Goal: Task Accomplishment & Management: Use online tool/utility

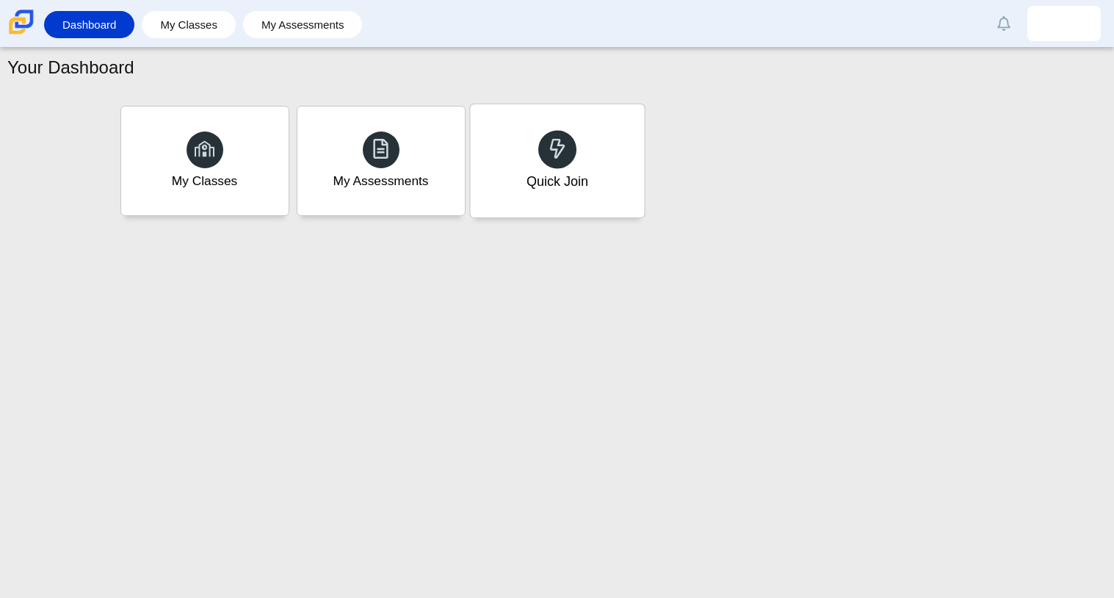
click at [535, 175] on div "Quick Join" at bounding box center [557, 181] width 62 height 19
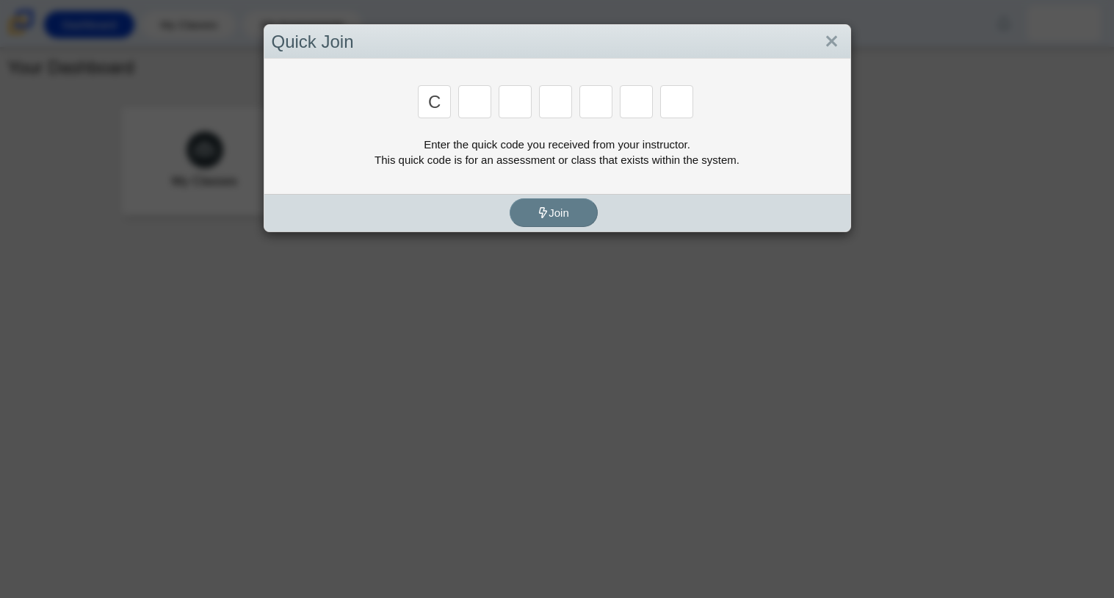
type input "c"
type input "x"
type input "h"
type input "9"
type input "m"
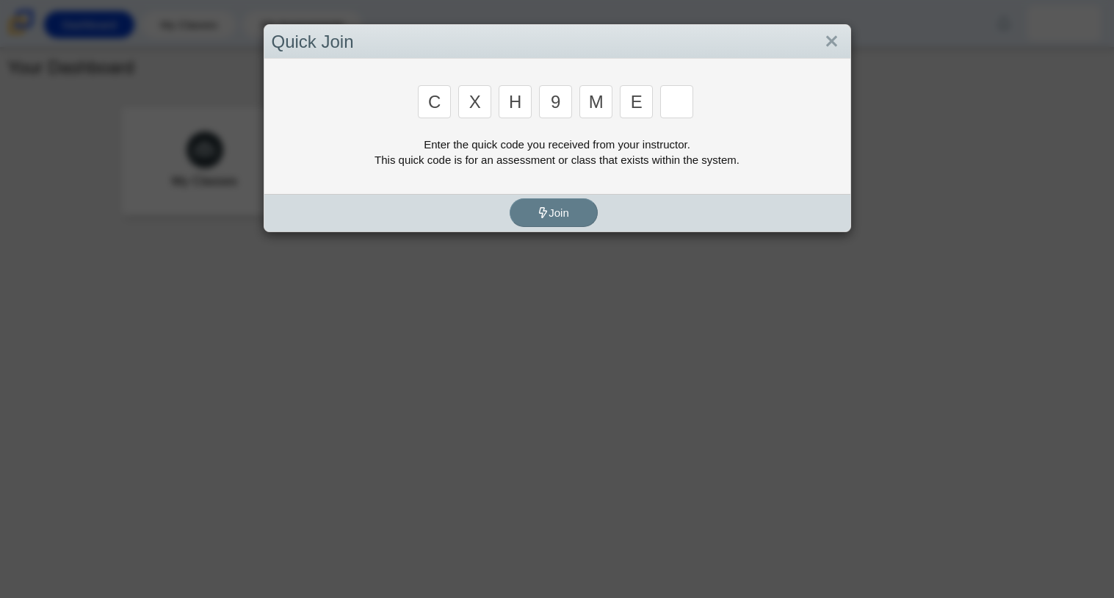
type input "e"
type input "2"
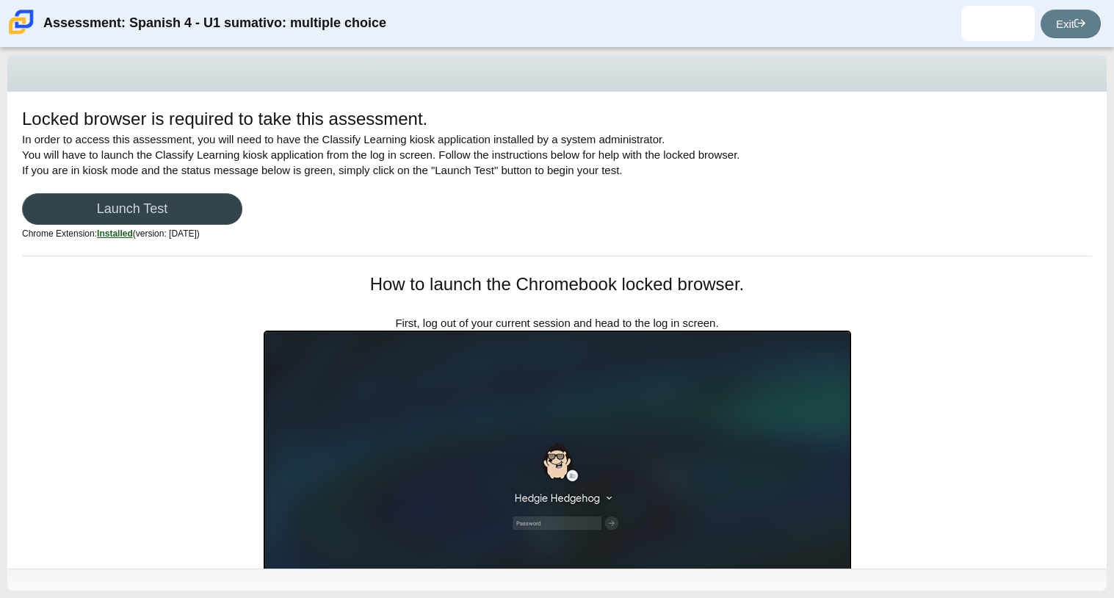
click at [127, 207] on link "Launch Test" at bounding box center [132, 209] width 220 height 32
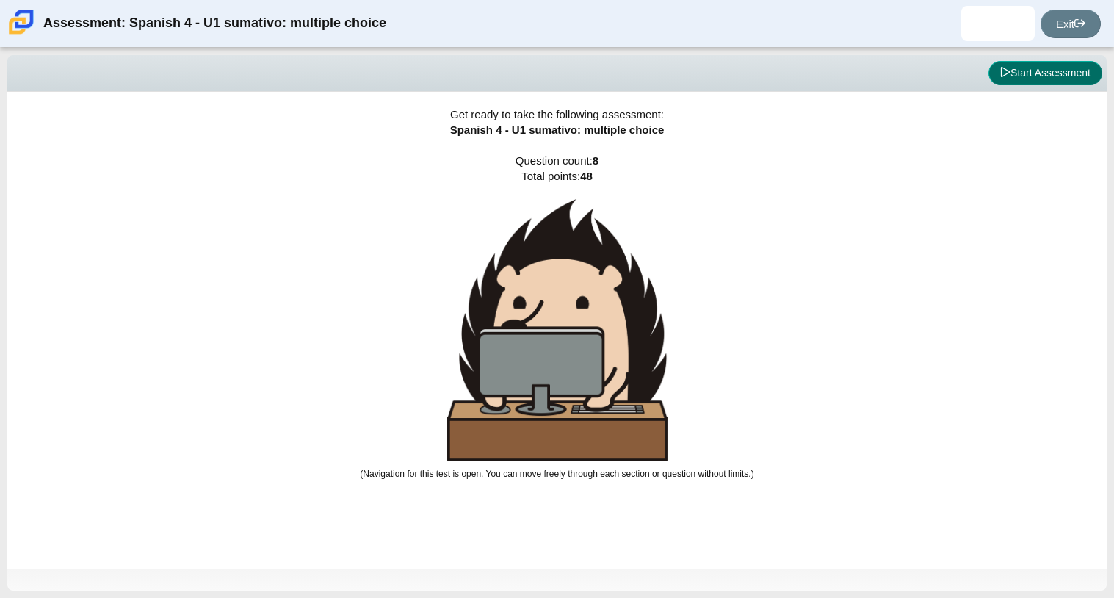
click at [1042, 79] on button "Start Assessment" at bounding box center [1045, 73] width 114 height 25
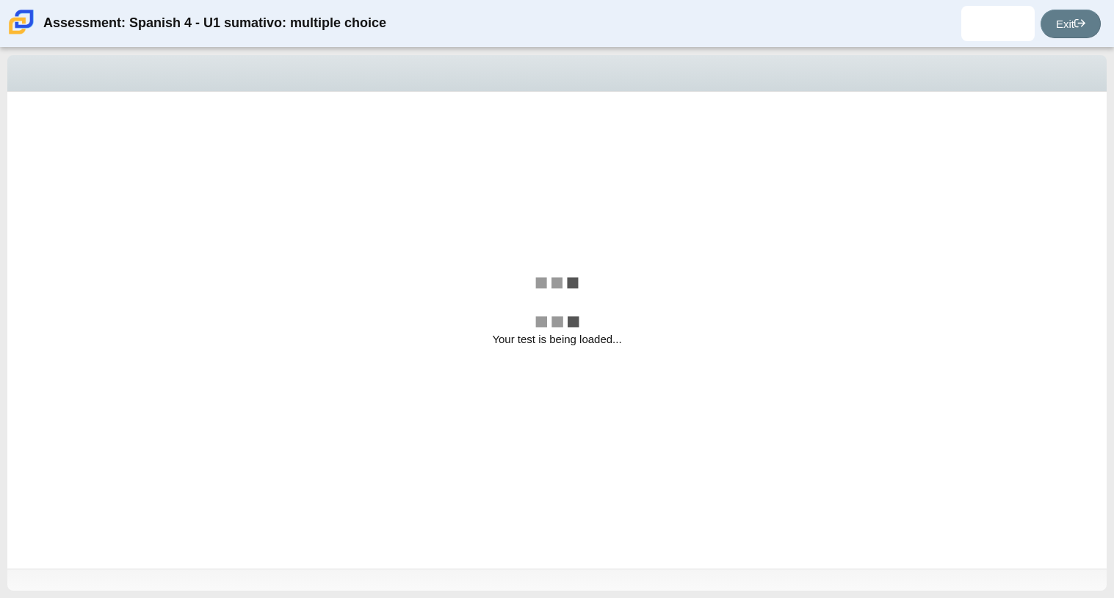
select select "a41de488-02ac-4dd5-a09b-0381ab625a77"
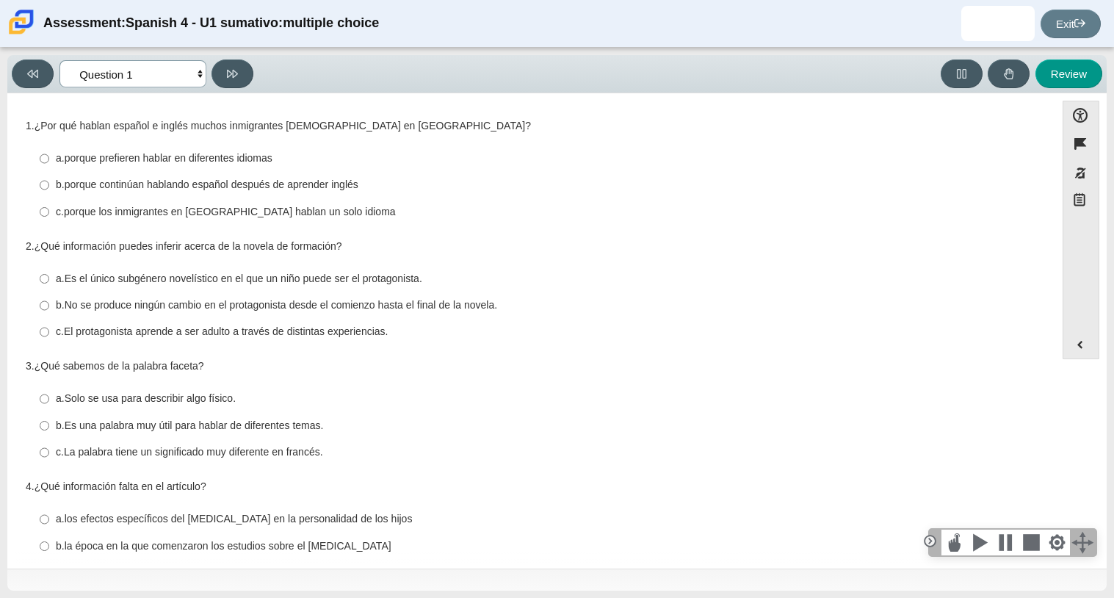
click at [106, 64] on select "Comprensión auditiva Question 1 Question 2 Question 3 Comprensión de lectura Qu…" at bounding box center [132, 73] width 147 height 27
click at [460, 105] on div "Question 1 1. ¿Por qué hablan español e inglés muchos inmigrantes [DEMOGRAPHIC_…" at bounding box center [531, 475] width 1033 height 743
click at [99, 66] on select "Comprensión auditiva Question 1 Question 2 Question 3 Comprensión de lectura Qu…" at bounding box center [132, 73] width 147 height 27
click at [59, 60] on select "Comprensión auditiva Question 1 Question 2 Question 3 Comprensión de lectura Qu…" at bounding box center [132, 73] width 147 height 27
click at [307, 178] on thspan "porque continúan hablando español después de aprender inglés" at bounding box center [212, 184] width 294 height 13
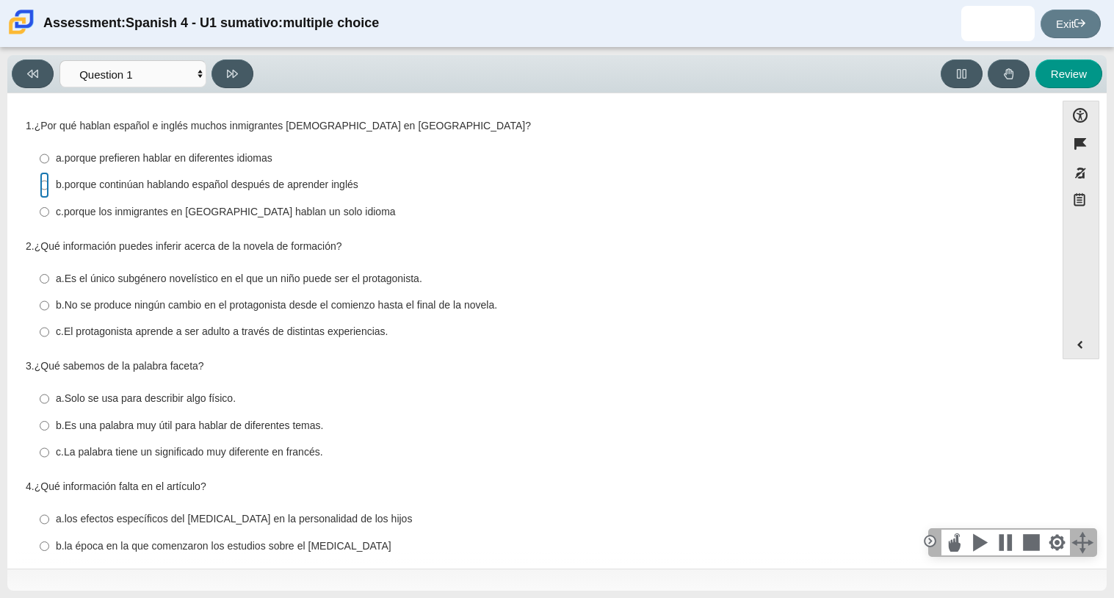
click at [49, 178] on input "b. porque continúan hablando español después de aprender inglés b. porque conti…" at bounding box center [45, 185] width 10 height 26
radio input "true"
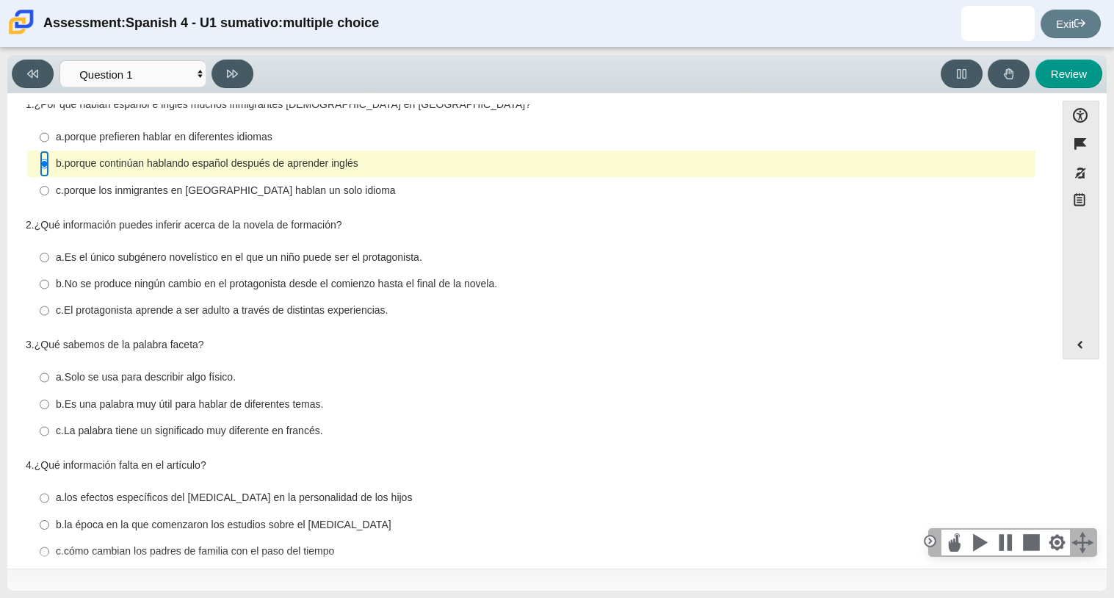
scroll to position [23, 0]
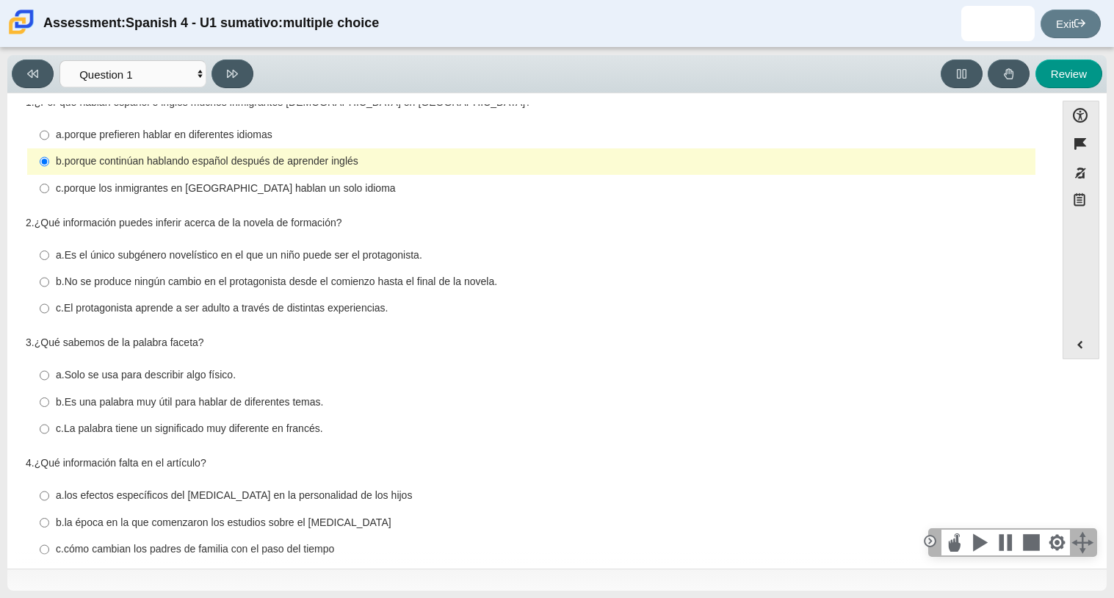
click at [291, 314] on thspan "El protagonista aprende a ser adulto a través de distintas experiencias." at bounding box center [226, 307] width 325 height 13
click at [49, 315] on input "c. El protagonista aprende a ser adulto a través de distintas experiencias. c. …" at bounding box center [45, 308] width 10 height 26
radio input "true"
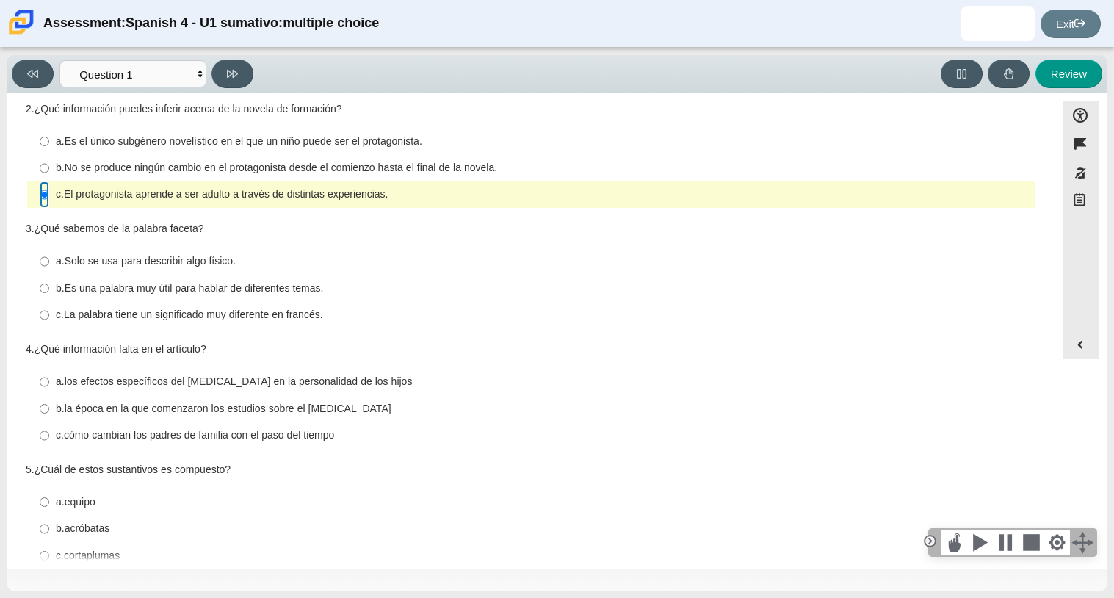
scroll to position [138, 0]
click at [139, 309] on thspan "La palabra tiene un significado muy diferente en francés." at bounding box center [193, 313] width 259 height 13
click at [49, 309] on input "c. La palabra tiene un significado muy diferente en francés. c. La palabra tien…" at bounding box center [45, 314] width 10 height 26
radio input "true"
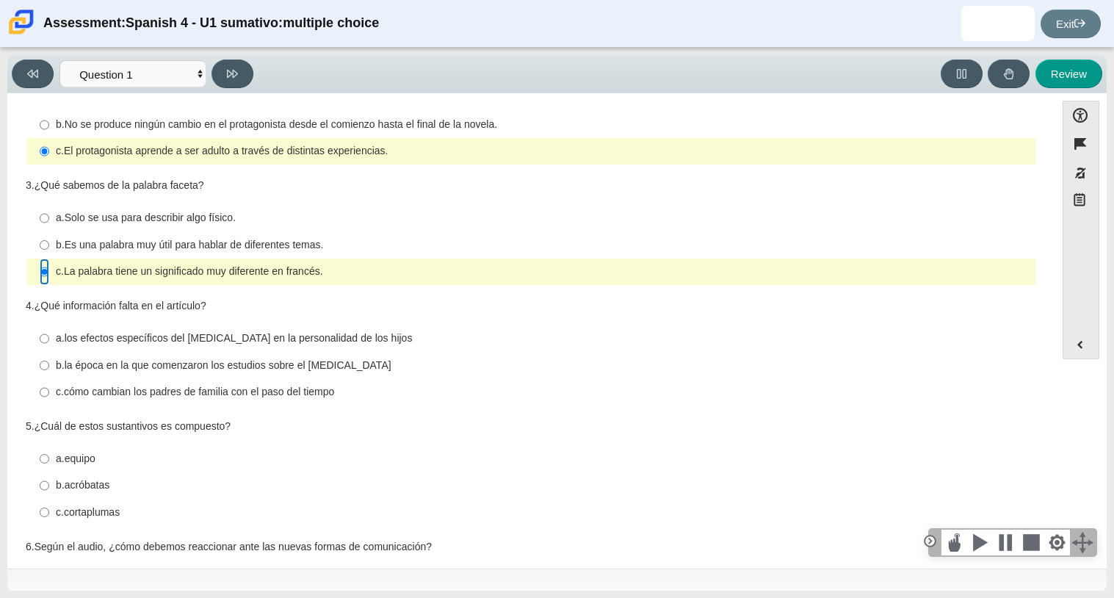
scroll to position [186, 0]
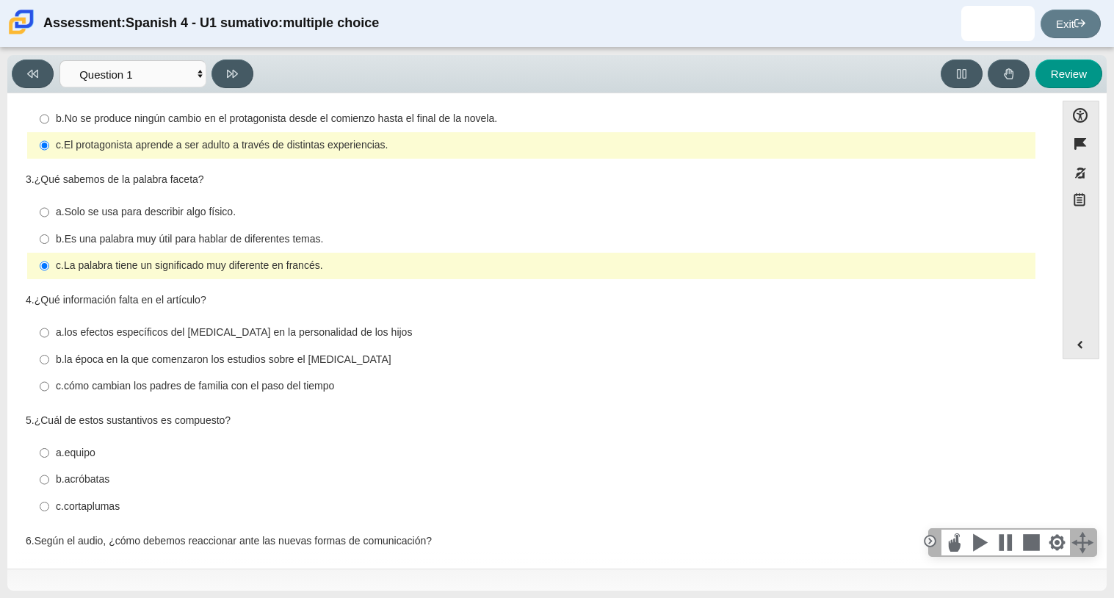
click at [301, 241] on thspan "Es una palabra muy útil para hablar de diferentes temas." at bounding box center [194, 238] width 259 height 13
click at [49, 241] on input "b. Es una palabra muy útil para hablar de diferentes temas. b. Es una palabra m…" at bounding box center [45, 238] width 10 height 26
radio input "true"
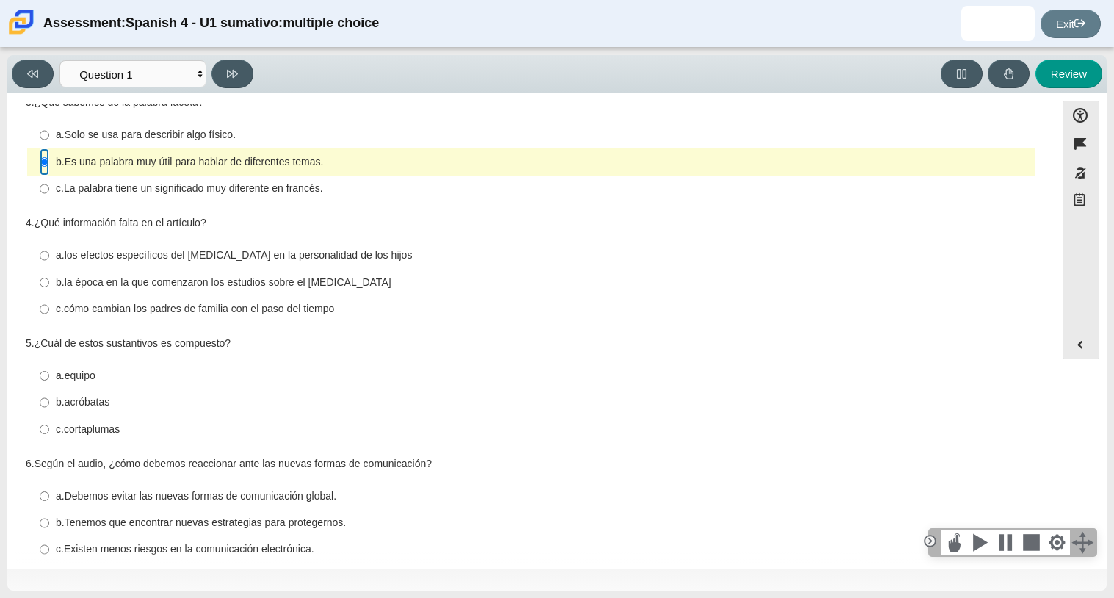
scroll to position [275, 0]
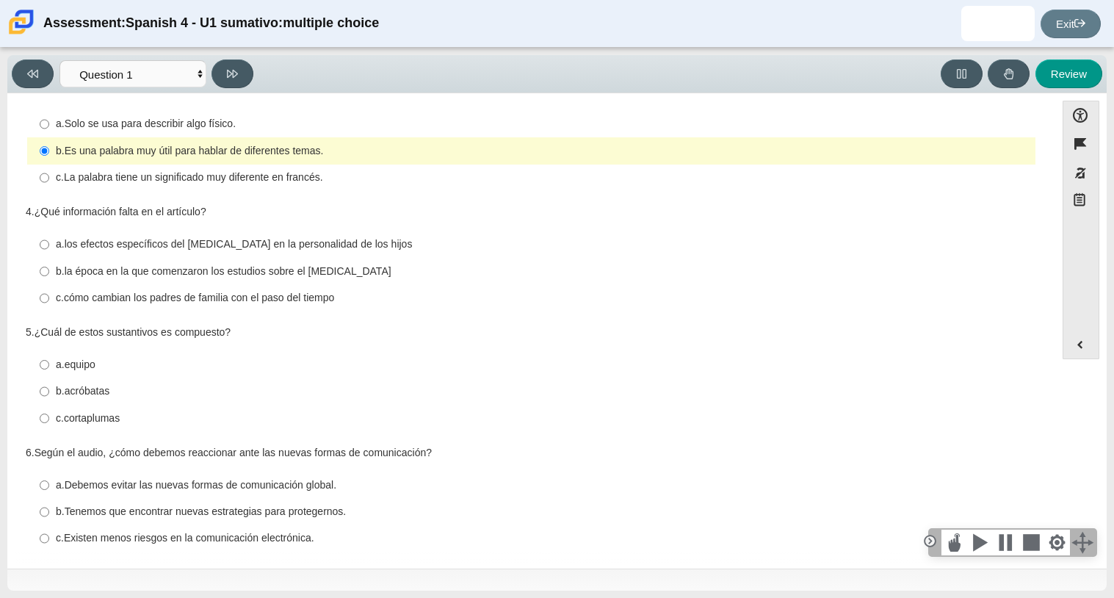
click at [167, 272] on thspan "la época en la que comenzaron los estudios sobre el [MEDICAL_DATA]" at bounding box center [228, 270] width 327 height 13
click at [49, 272] on input "b. la época en la que comenzaron los estudios sobre el [MEDICAL_DATA] b. la épo…" at bounding box center [45, 271] width 10 height 26
radio input "true"
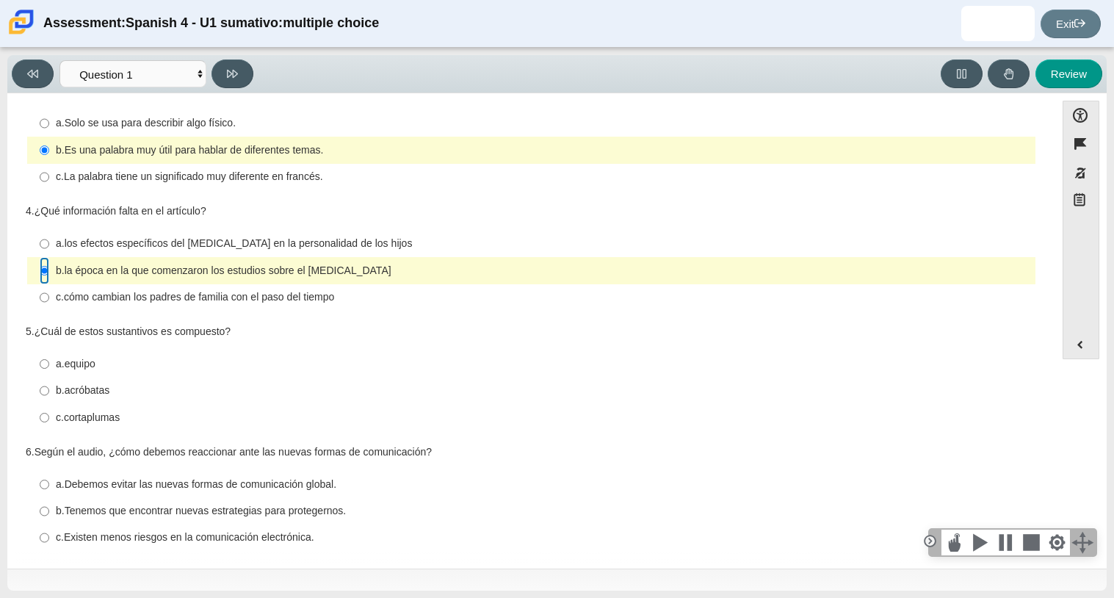
scroll to position [286, 0]
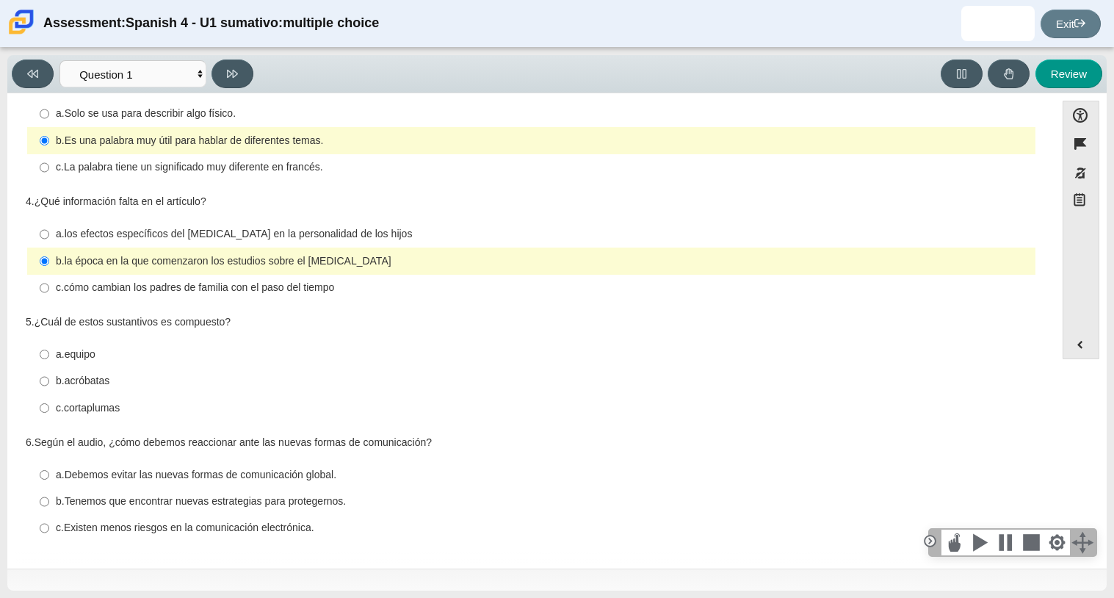
click at [112, 398] on label "c. cortaplumas c. cortaplumas" at bounding box center [532, 407] width 1006 height 26
click at [49, 398] on input "c. cortaplumas c. cortaplumas" at bounding box center [45, 407] width 10 height 26
radio input "true"
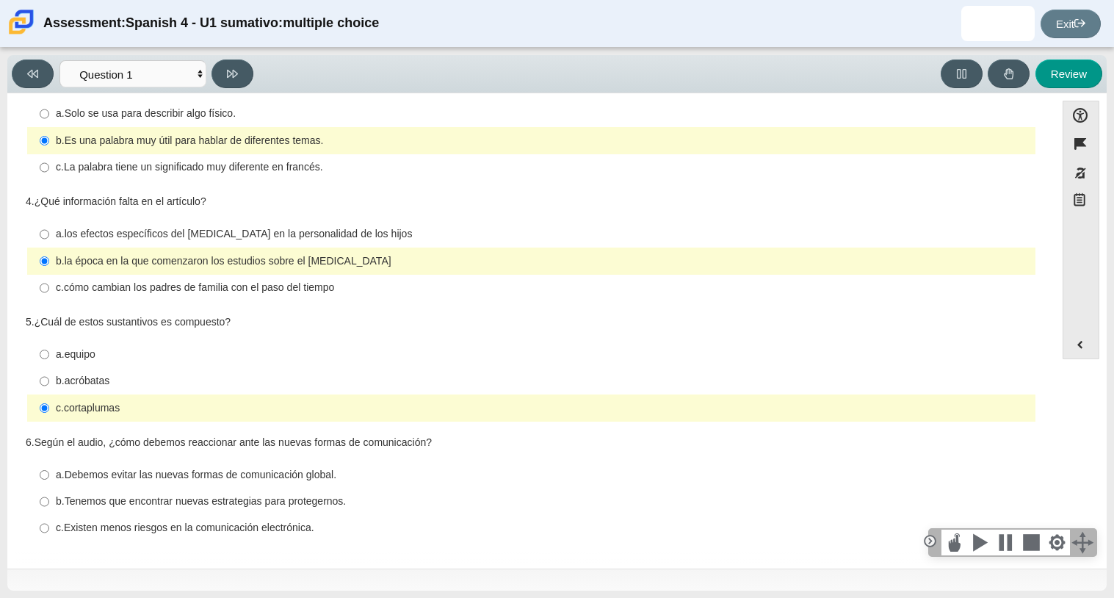
click at [327, 536] on label "c. Existen menos riesgos en la comunicación electrónica. c. Existen menos riesg…" at bounding box center [532, 528] width 1006 height 26
click at [49, 536] on input "c. Existen menos riesgos en la comunicación electrónica. c. Existen menos riesg…" at bounding box center [45, 528] width 10 height 26
radio input "true"
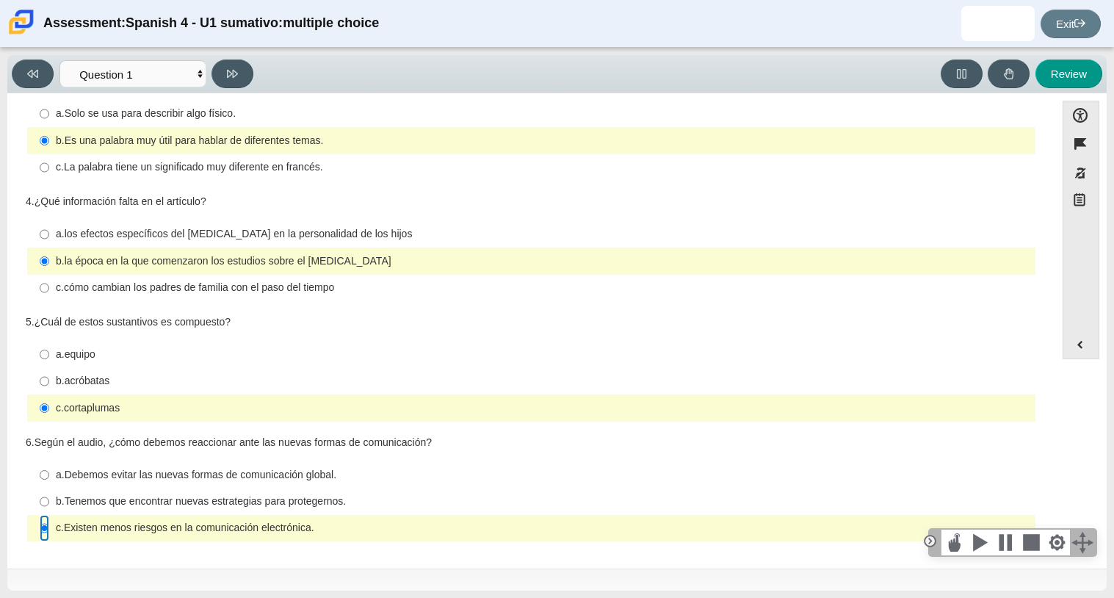
scroll to position [282, 0]
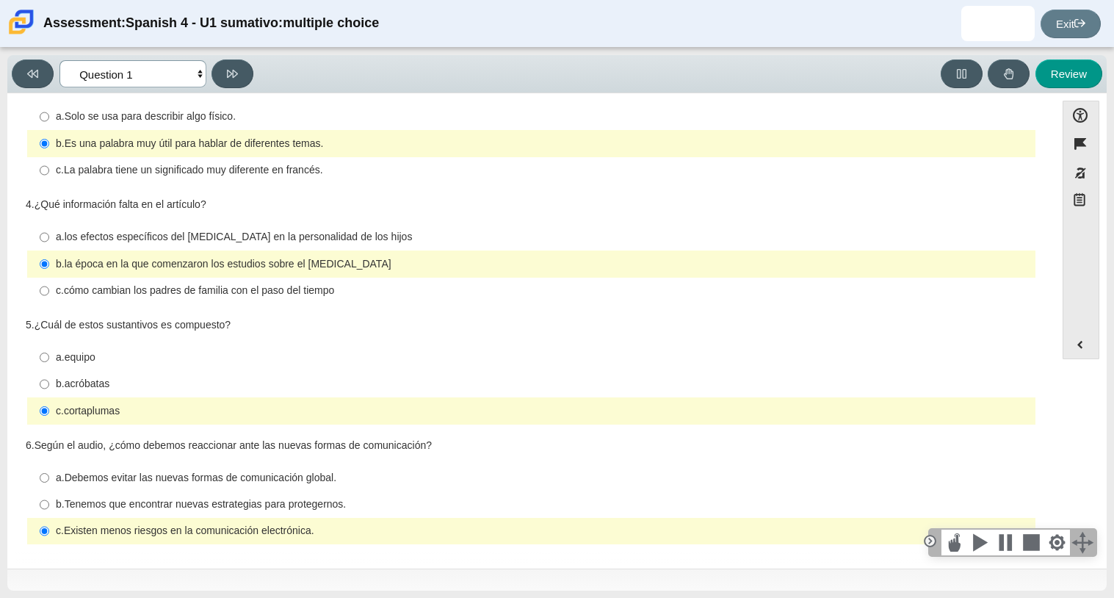
click at [132, 70] on select "Comprensión auditiva Question 1 Question 2 Question 3 Comprensión de lectura Qu…" at bounding box center [132, 73] width 147 height 27
click at [59, 60] on select "Comprensión auditiva Question 1 Question 2 Question 3 Comprensión de lectura Qu…" at bounding box center [132, 73] width 147 height 27
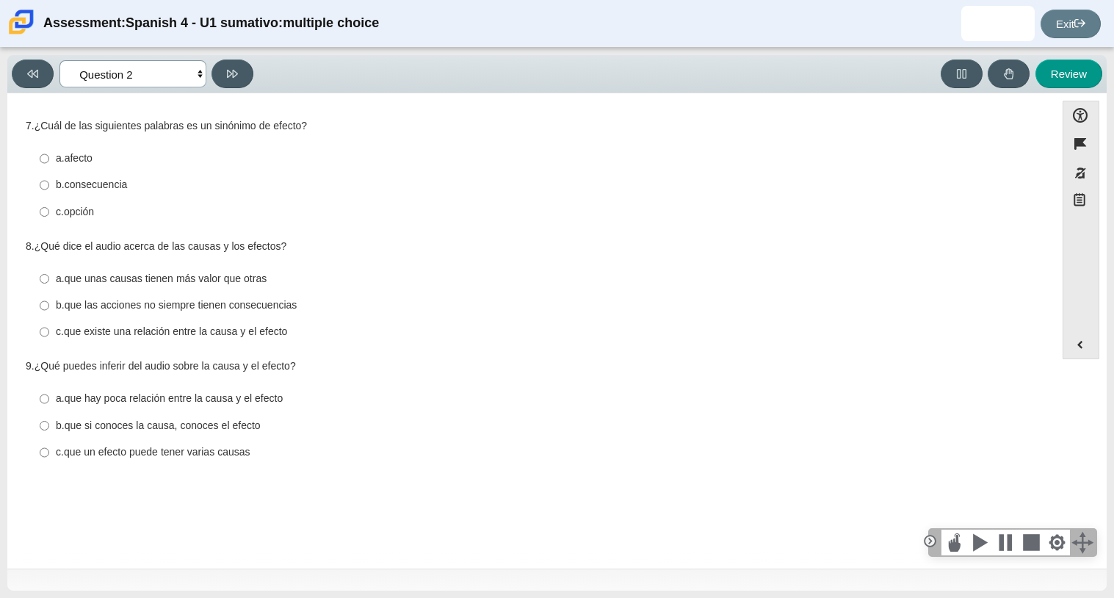
click at [190, 79] on select "Comprensión auditiva Question 1 Question 2 Question 3 Comprensión de lectura Qu…" at bounding box center [132, 73] width 147 height 27
click at [59, 60] on select "Comprensión auditiva Question 1 Question 2 Question 3 Comprensión de lectura Qu…" at bounding box center [132, 73] width 147 height 27
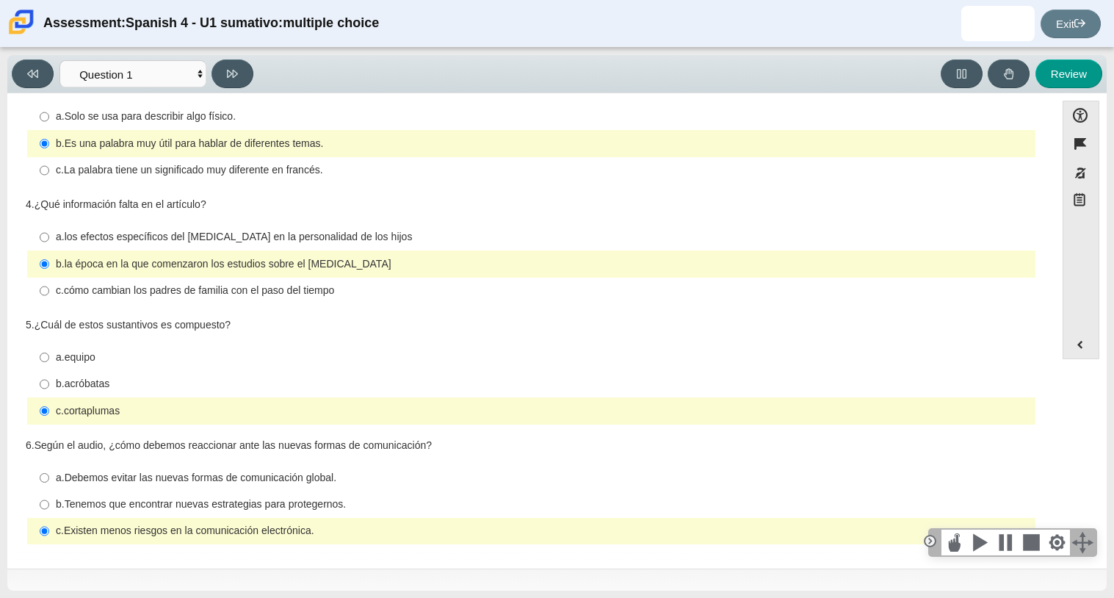
scroll to position [286, 0]
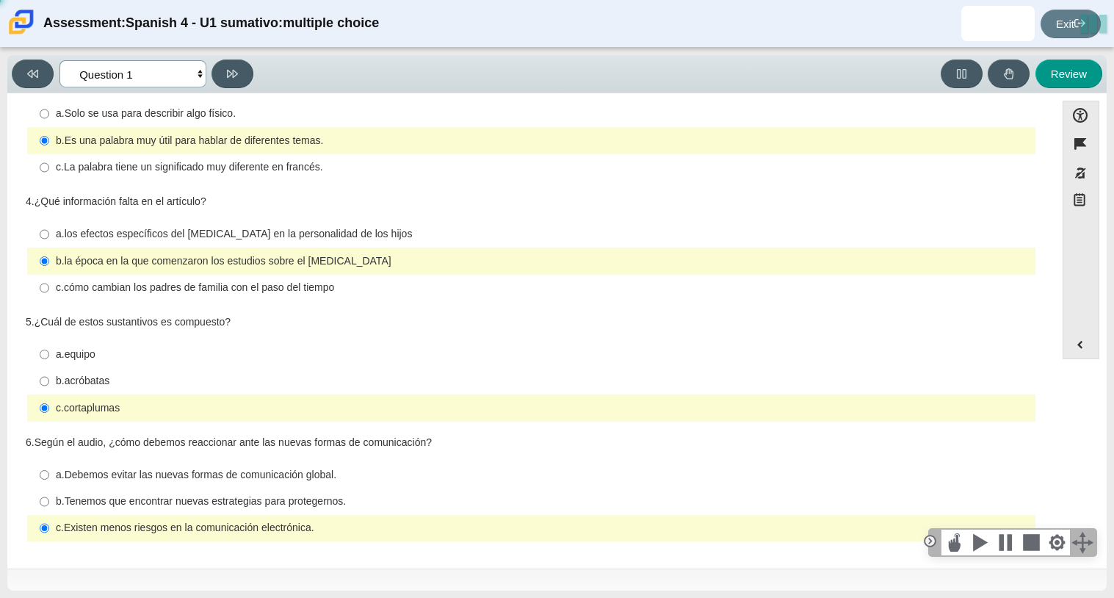
click at [176, 79] on select "Comprensión auditiva Question 1 Question 2 Question 3 Comprensión de lectura Qu…" at bounding box center [132, 73] width 147 height 27
select select "f076714a-6747-478e-936f-d582d2f603d1"
click at [59, 60] on select "Comprensión auditiva Question 1 Question 2 Question 3 Comprensión de lectura Qu…" at bounding box center [132, 73] width 147 height 27
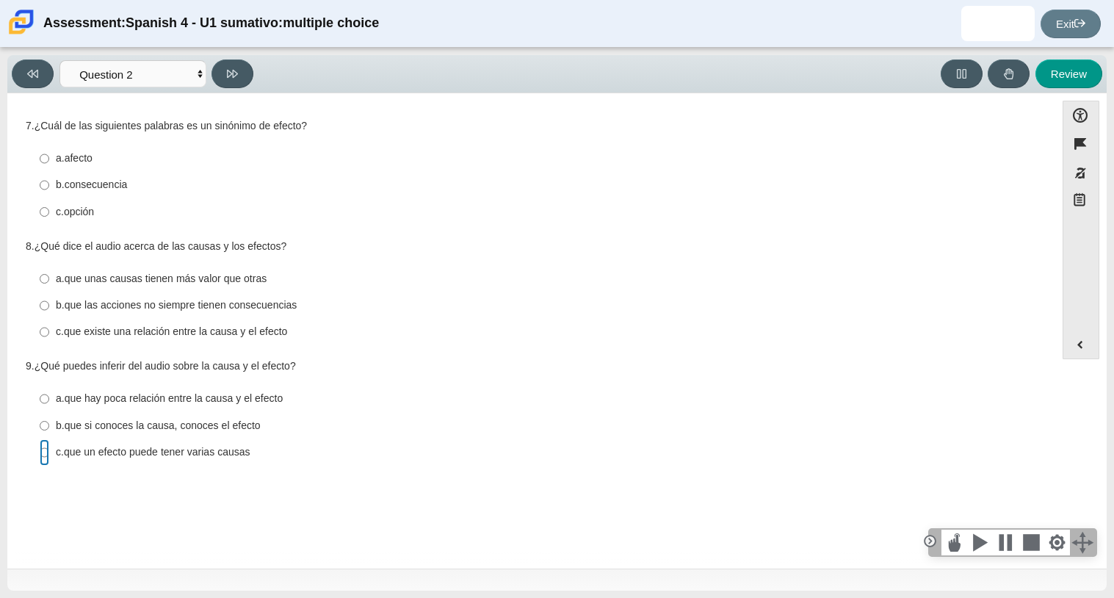
click at [48, 449] on input "c. que un efecto puede tener varias causas c. que un efecto puede tener varias …" at bounding box center [45, 452] width 10 height 26
radio input "true"
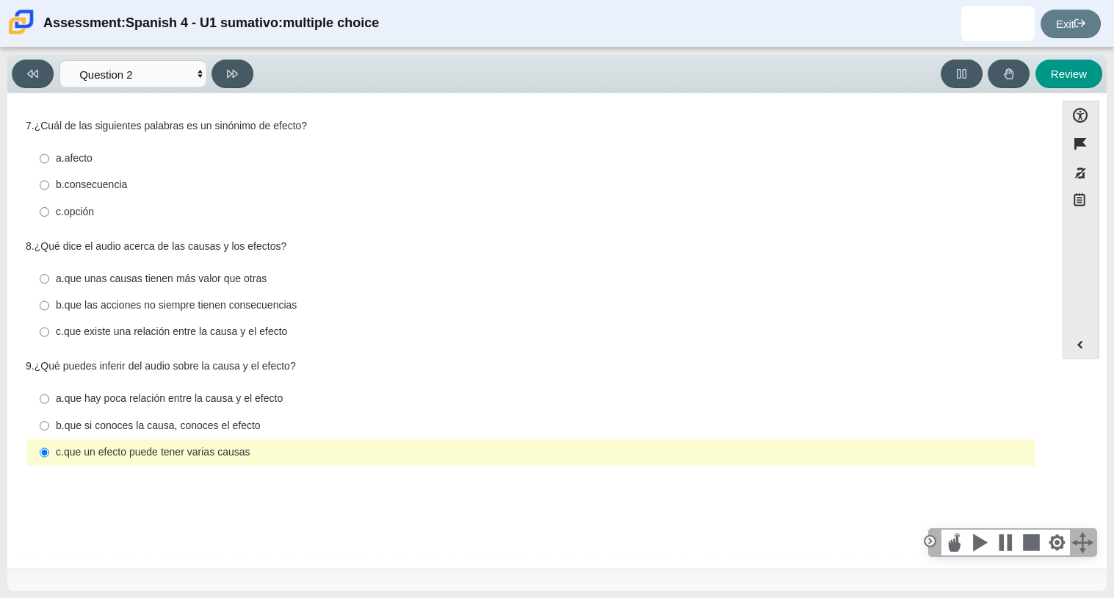
click at [84, 159] on thspan "afecto" at bounding box center [79, 157] width 28 height 13
click at [49, 159] on input "a. afecto a. afecto" at bounding box center [45, 158] width 10 height 26
radio input "true"
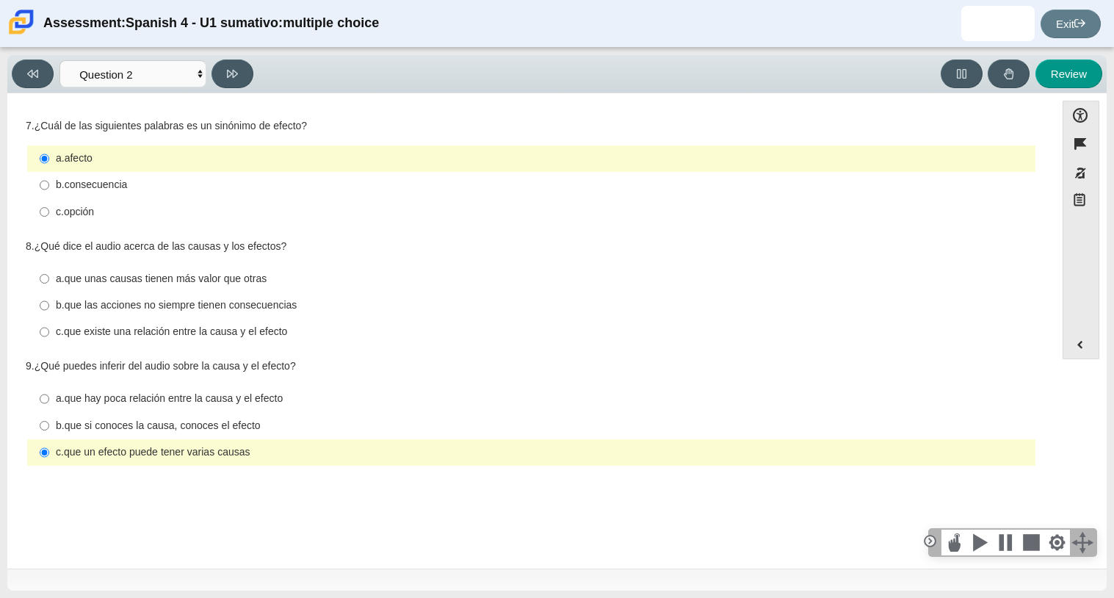
click at [178, 310] on thspan "que las acciones no siempre tienen consecuencias" at bounding box center [181, 304] width 233 height 13
click at [49, 310] on input "b. que las acciones no siempre tienen consecuencias b. que las acciones no siem…" at bounding box center [45, 305] width 10 height 26
radio input "true"
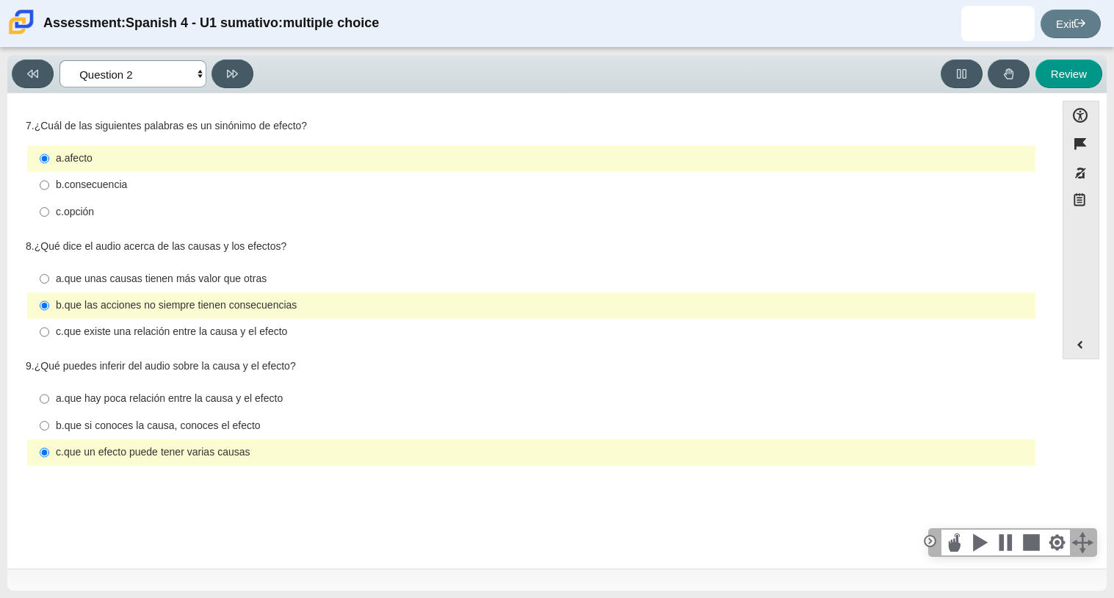
click at [143, 69] on select "Comprensión auditiva Question 1 Question 2 Question 3 Comprensión de lectura Qu…" at bounding box center [132, 73] width 147 height 27
select select "955d698b-f94a-4dc0-b255-03112f50ff9e"
click at [59, 60] on select "Comprensión auditiva Question 1 Question 2 Question 3 Comprensión de lectura Qu…" at bounding box center [132, 73] width 147 height 27
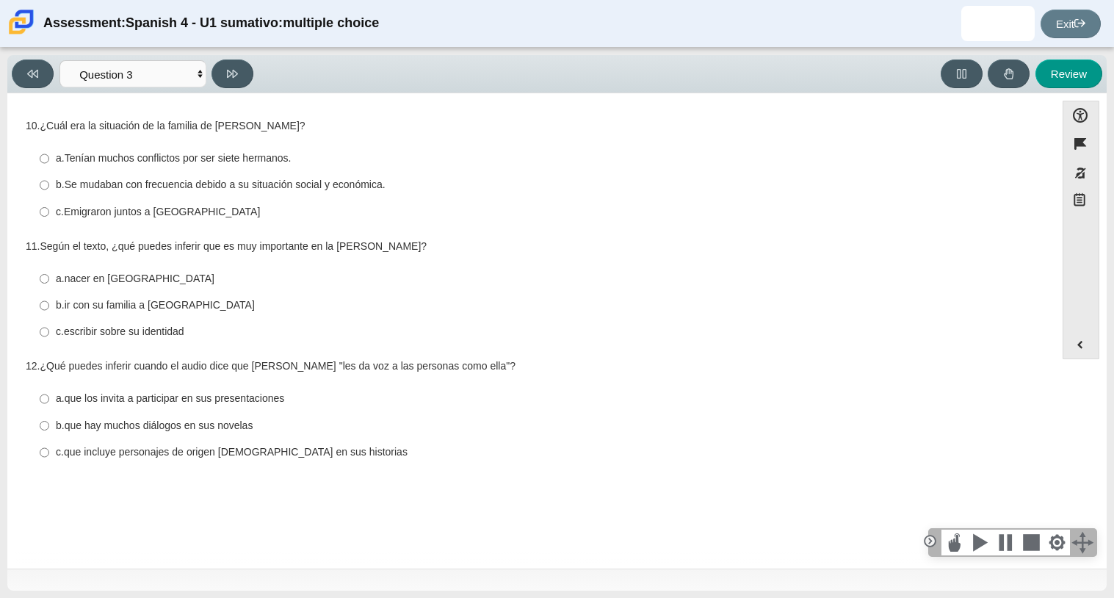
click at [143, 225] on label "c. Emigraron juntos a [GEOGRAPHIC_DATA] c. Emigraron juntos a [GEOGRAPHIC_DATA]" at bounding box center [532, 211] width 1006 height 26
click at [49, 225] on input "c. Emigraron juntos a [GEOGRAPHIC_DATA] c. Emigraron juntos a [GEOGRAPHIC_DATA]" at bounding box center [45, 211] width 10 height 26
radio input "true"
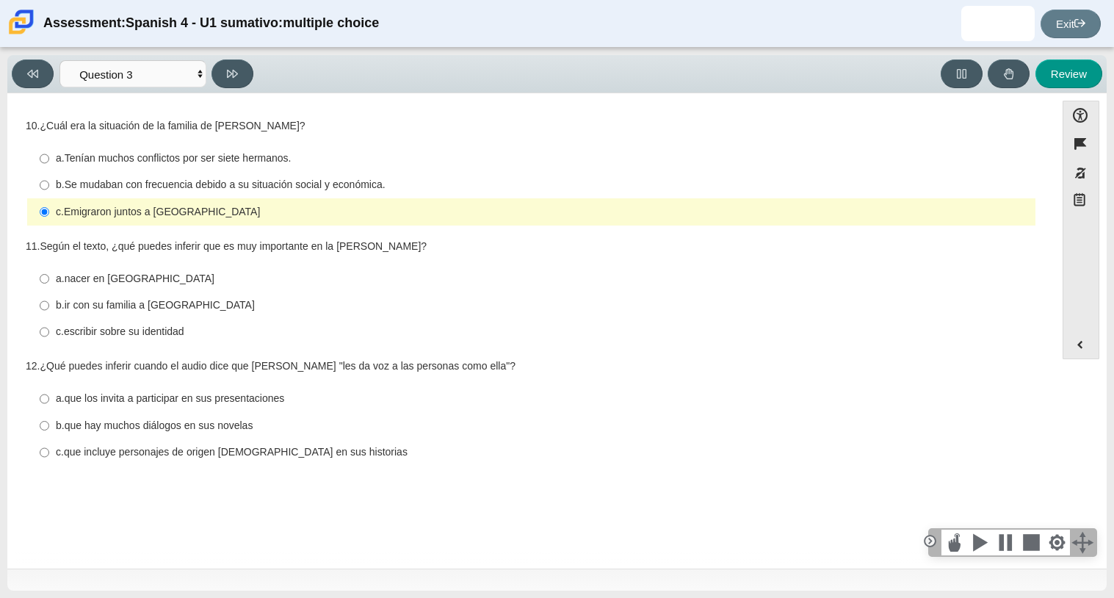
click at [201, 186] on thspan "Se mudaban con frecuencia debido a su situación social y económica." at bounding box center [225, 184] width 321 height 13
click at [49, 186] on input "b. Se mudaban con frecuencia debido a su situación social y económica. b. Se mu…" at bounding box center [45, 185] width 10 height 26
radio input "true"
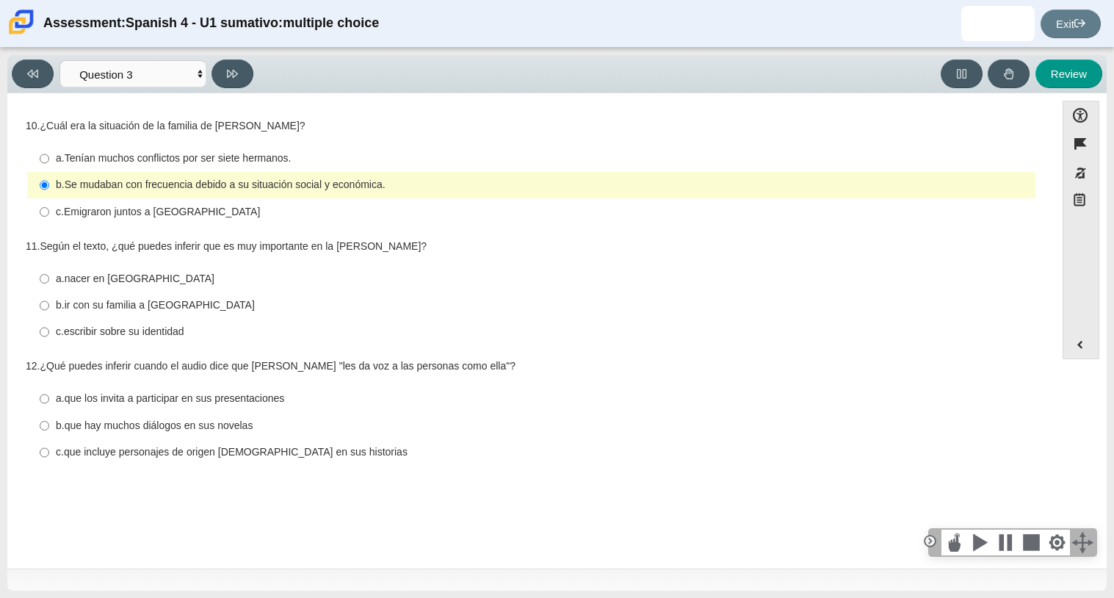
click at [137, 322] on label "c. escribir sobre su identidad c. escribir sobre su identidad" at bounding box center [532, 332] width 1006 height 26
click at [49, 322] on input "c. escribir sobre su identidad c. escribir sobre su identidad" at bounding box center [45, 332] width 10 height 26
radio input "true"
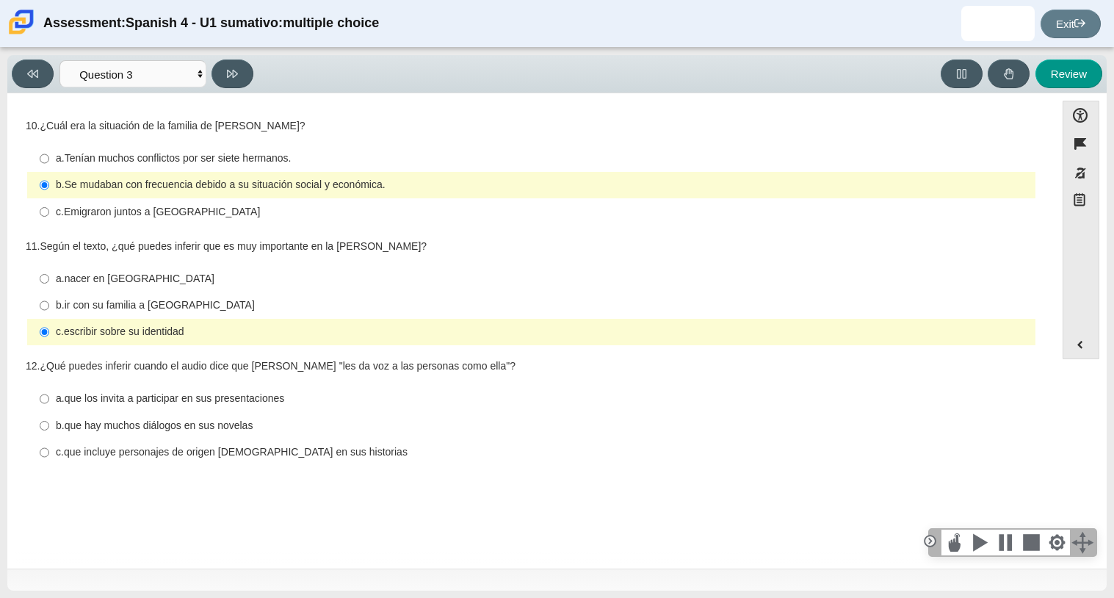
click at [236, 457] on thspan "que incluye personajes de origen [DEMOGRAPHIC_DATA] en sus historias" at bounding box center [236, 451] width 344 height 13
click at [49, 457] on input "c. que incluye personajes de origen [DEMOGRAPHIC_DATA] en sus historias c. que …" at bounding box center [45, 452] width 10 height 26
radio input "true"
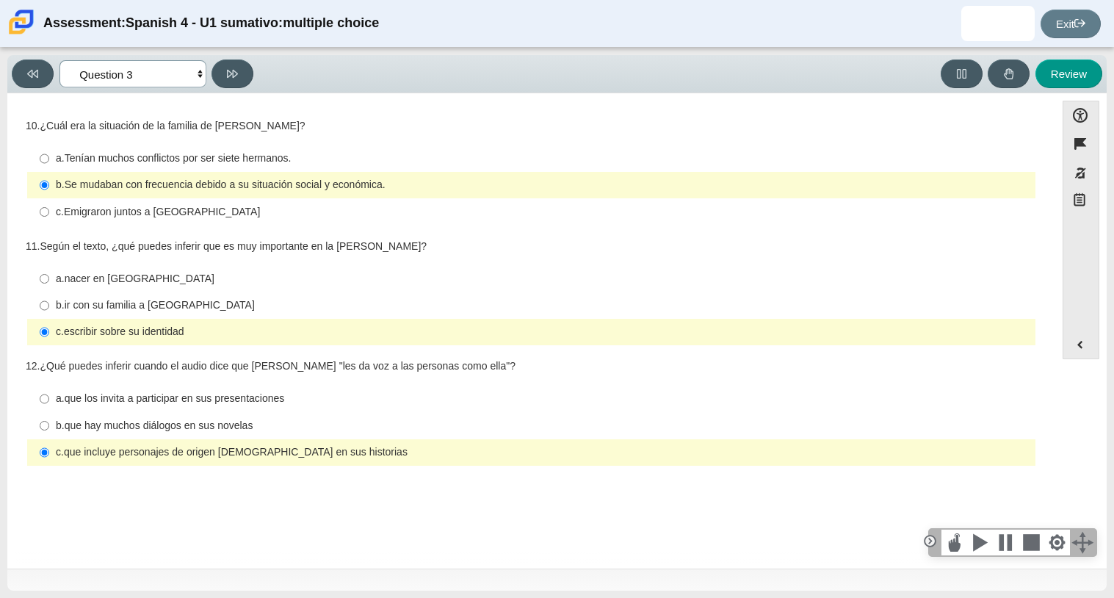
click at [193, 80] on select "Comprensión auditiva Question 1 Question 2 Question 3 Comprensión de lectura Qu…" at bounding box center [132, 73] width 147 height 27
click at [59, 60] on select "Comprensión auditiva Question 1 Question 2 Question 3 Comprensión de lectura Qu…" at bounding box center [132, 73] width 147 height 27
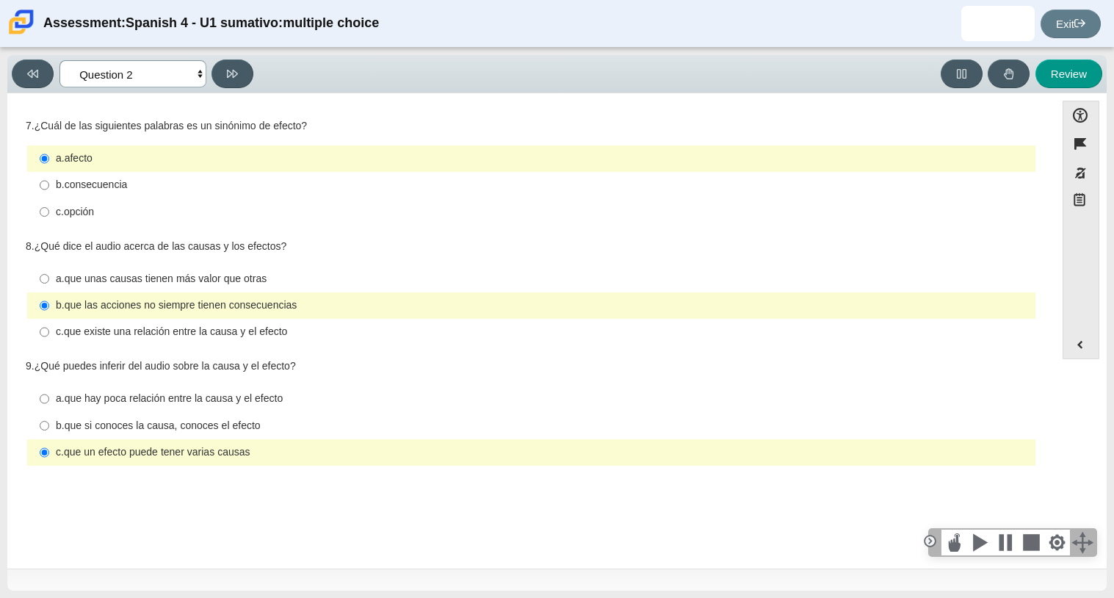
click at [137, 70] on select "Comprensión auditiva Question 1 Question 2 Question 3 Comprensión de lectura Qu…" at bounding box center [132, 73] width 147 height 27
select select "390cf710-00ed-41bc-9fa6-d48920198324"
click at [59, 60] on select "Comprensión auditiva Question 1 Question 2 Question 3 Comprensión de lectura Qu…" at bounding box center [132, 73] width 147 height 27
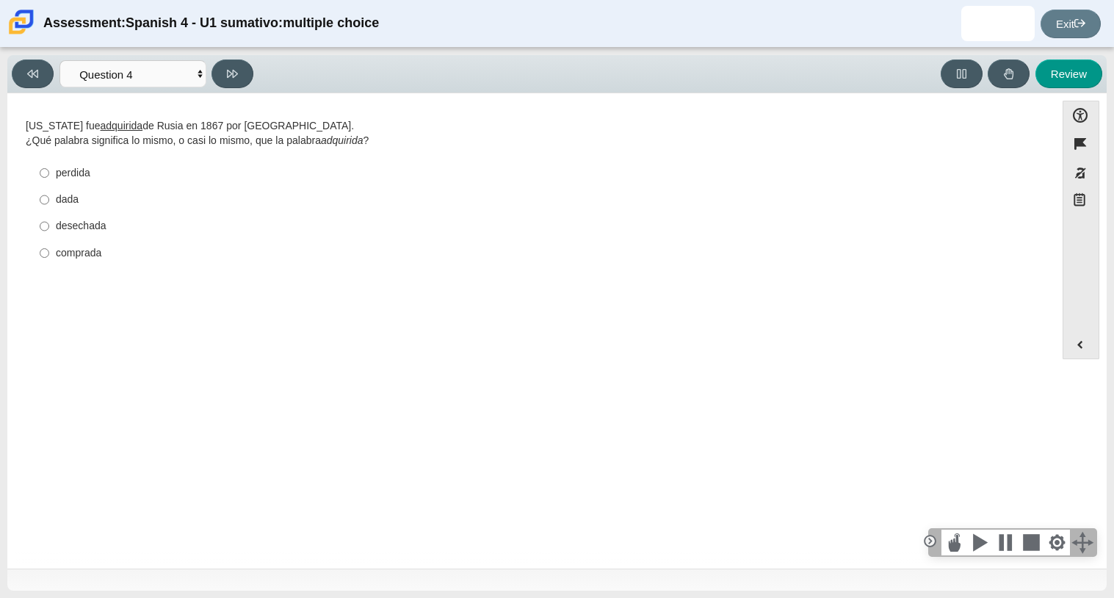
click at [94, 256] on div "comprada" at bounding box center [543, 253] width 974 height 15
click at [49, 256] on input "comprada comprada" at bounding box center [45, 252] width 10 height 26
radio input "true"
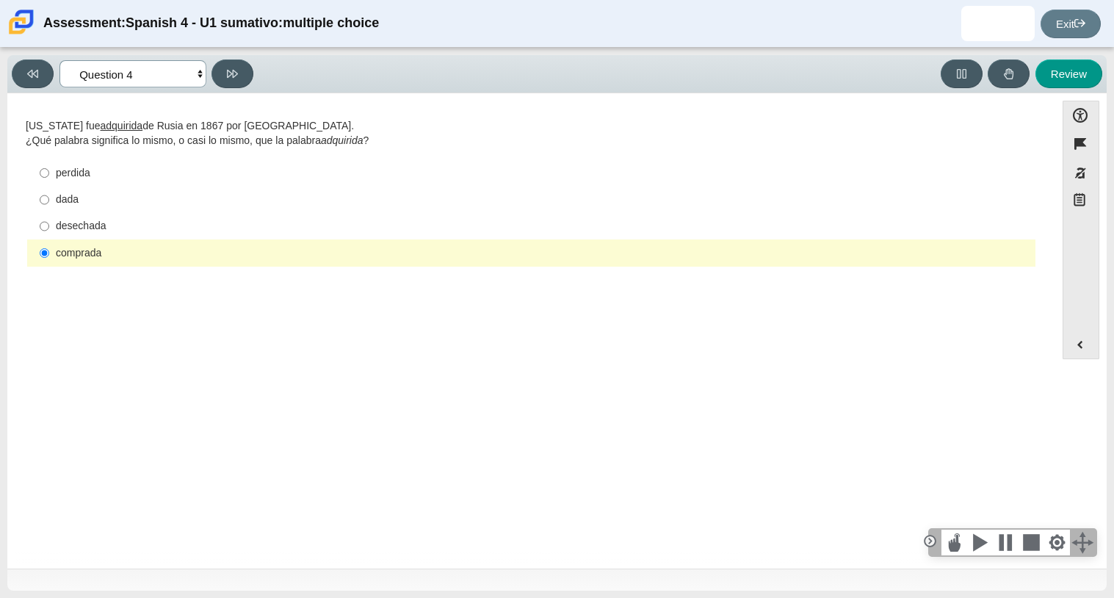
click at [166, 74] on select "Comprensión auditiva Question 1 Question 2 Question 3 Comprensión de lectura Qu…" at bounding box center [132, 73] width 147 height 27
select select "de5bc71e-117a-4bdd-886d-d95d03d193af"
click at [59, 60] on select "Comprensión auditiva Question 1 Question 2 Question 3 Comprensión de lectura Qu…" at bounding box center [132, 73] width 147 height 27
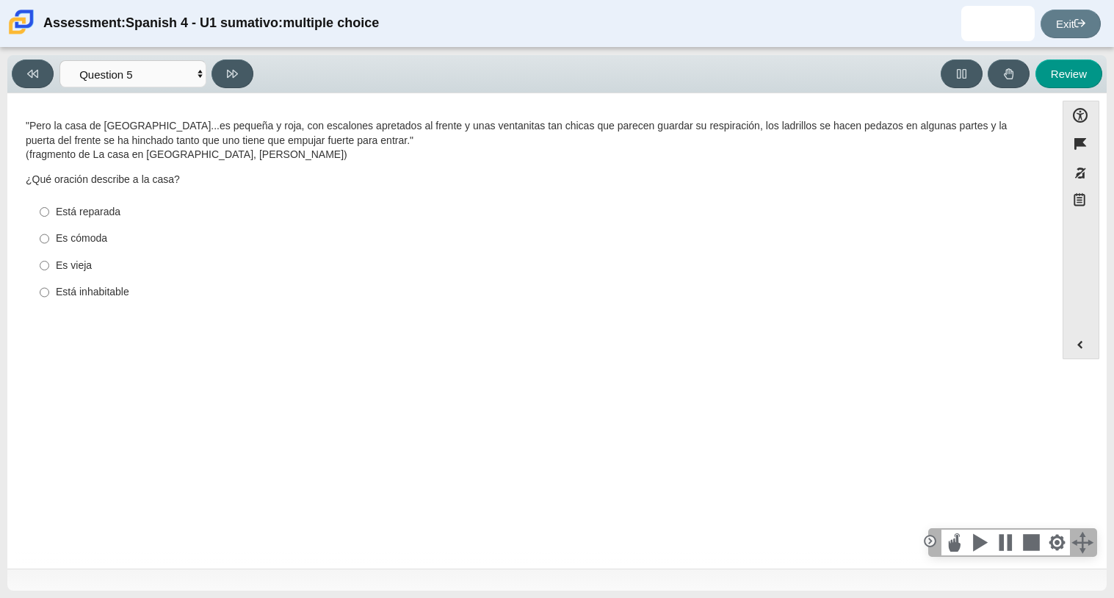
click at [84, 268] on div "Es vieja" at bounding box center [543, 265] width 974 height 15
click at [49, 268] on input "Es vieja Es vieja" at bounding box center [45, 265] width 10 height 26
radio input "true"
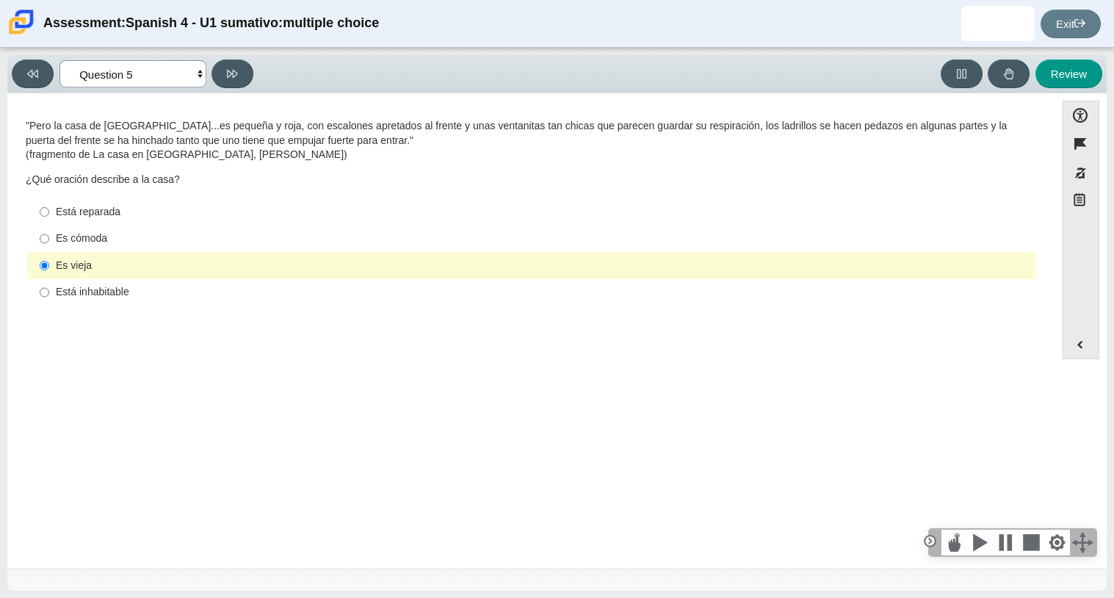
click at [131, 76] on select "Comprensión auditiva Question 1 Question 2 Question 3 Comprensión de lectura Qu…" at bounding box center [132, 73] width 147 height 27
select select "ad9780d8-5edb-414e-87ea-0bcd5a75287a"
click at [59, 60] on select "Comprensión auditiva Question 1 Question 2 Question 3 Comprensión de lectura Qu…" at bounding box center [132, 73] width 147 height 27
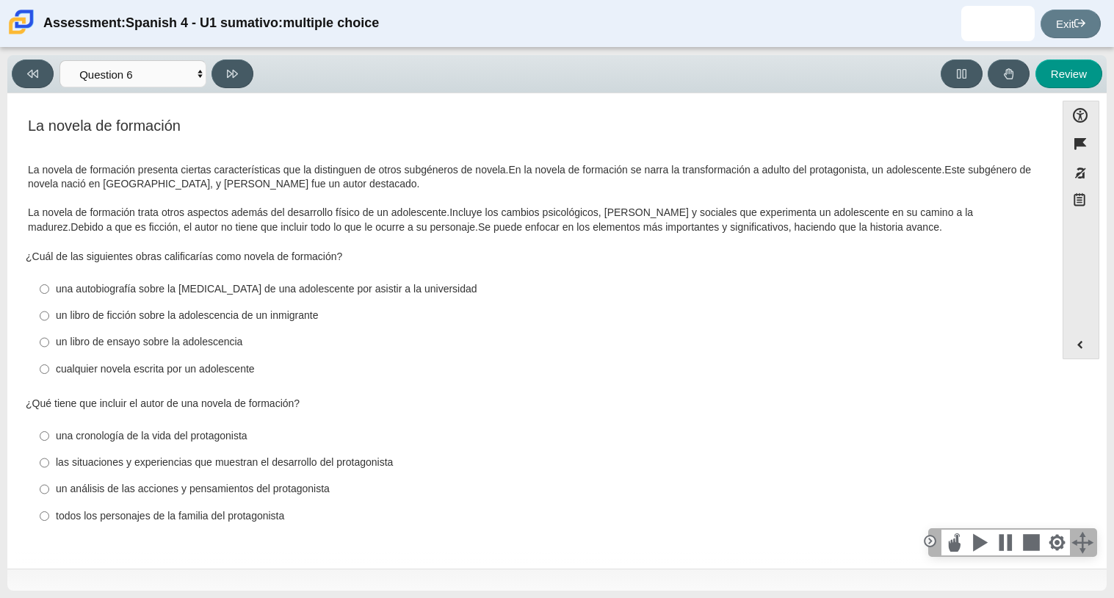
click at [236, 349] on div "un libro de ensayo sobre la adolescencia" at bounding box center [543, 342] width 974 height 15
click at [49, 349] on input "un libro de ensayo sobre la adolescencia un libro de ensayo sobre la adolescenc…" at bounding box center [45, 342] width 10 height 26
radio input "true"
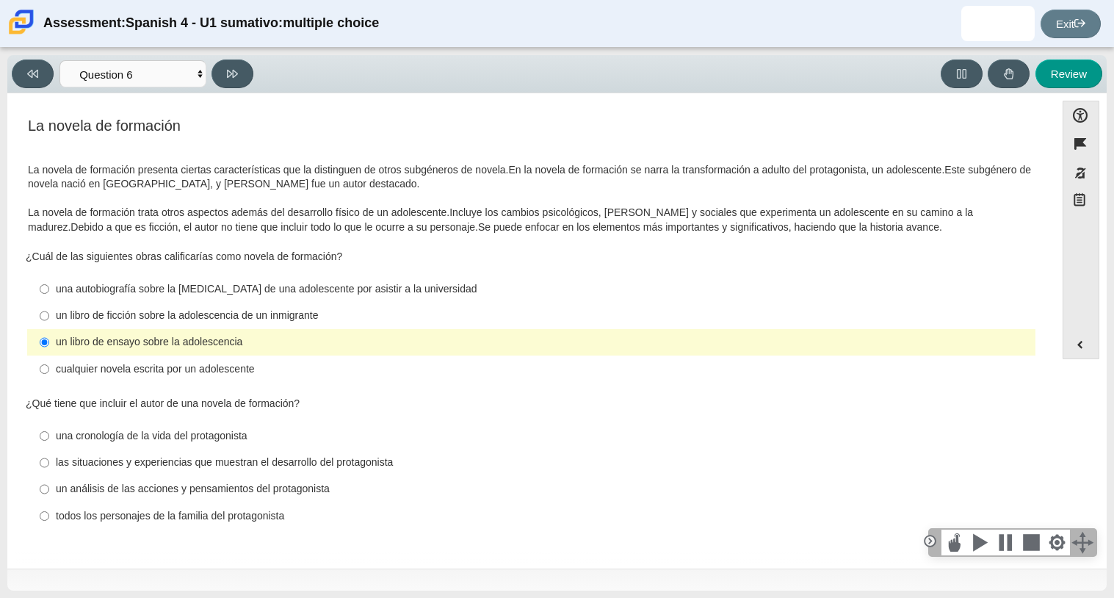
click at [222, 370] on div "cualquier novela escrita por un adolescente" at bounding box center [543, 369] width 974 height 15
click at [49, 370] on input "cualquier novela escrita por un adolescente cualquier novela escrita por un ado…" at bounding box center [45, 368] width 10 height 26
radio input "true"
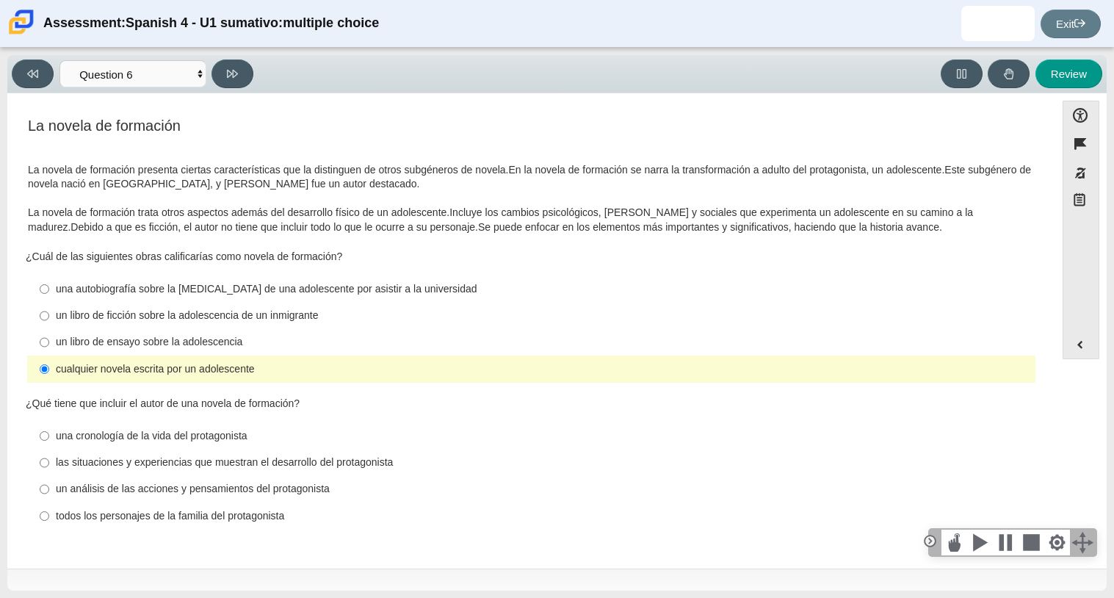
click at [225, 455] on div "las situaciones y experiencias que muestran el desarrollo del protagonista" at bounding box center [543, 462] width 974 height 15
click at [49, 455] on input "las situaciones y experiencias que muestran el desarrollo del protagonista las …" at bounding box center [45, 462] width 10 height 26
radio input "true"
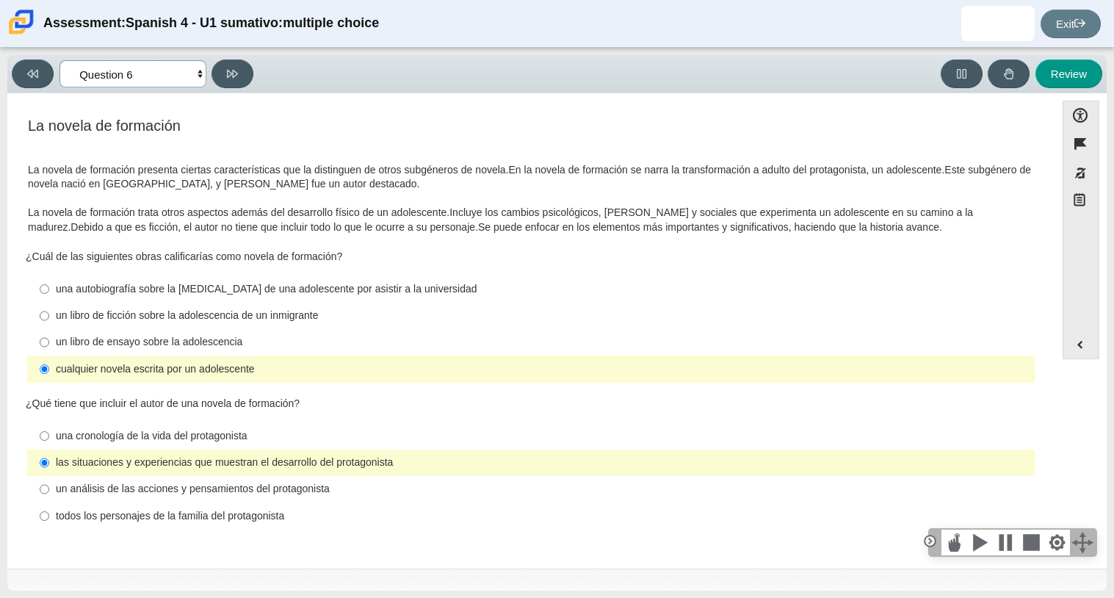
click at [195, 71] on select "Comprensión auditiva Question 1 Question 2 Question 3 Comprensión de lectura Qu…" at bounding box center [132, 73] width 147 height 27
select select "6168cc92-63b6-45d3-a929-0b9cba560165"
click at [59, 60] on select "Comprensión auditiva Question 1 Question 2 Question 3 Comprensión de lectura Qu…" at bounding box center [132, 73] width 147 height 27
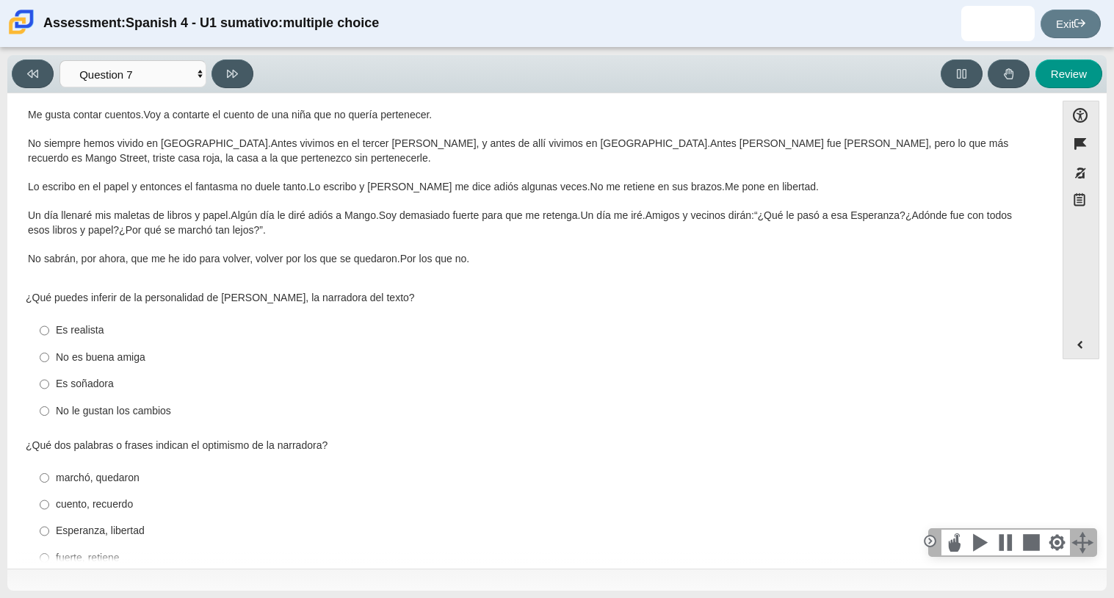
scroll to position [206, 0]
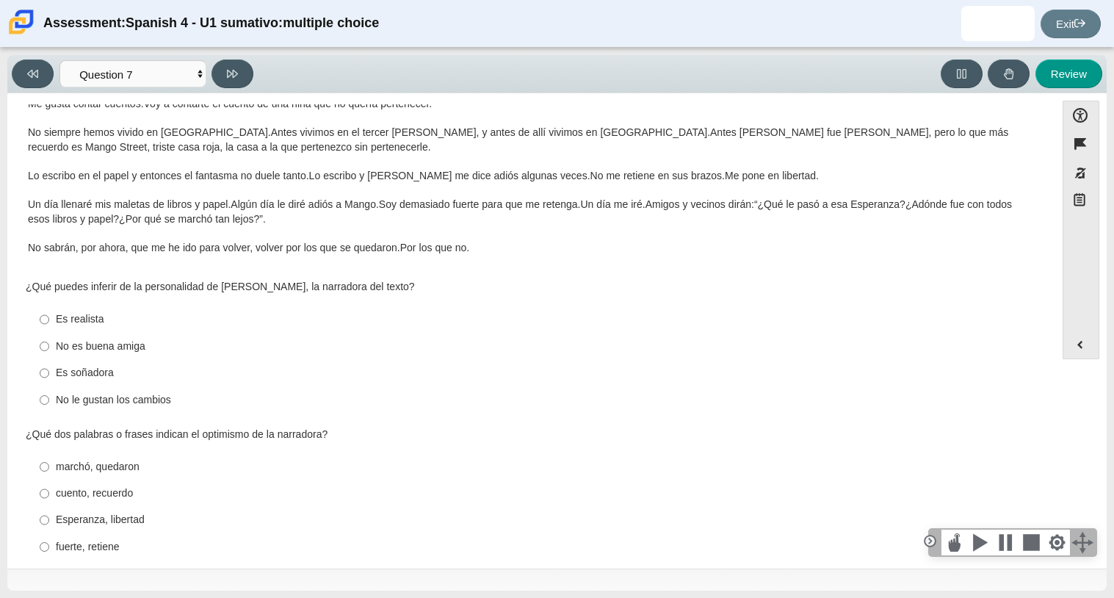
click at [106, 323] on div "Es realista" at bounding box center [543, 319] width 974 height 15
click at [49, 323] on input "Es realista Es realista" at bounding box center [45, 319] width 10 height 26
radio input "true"
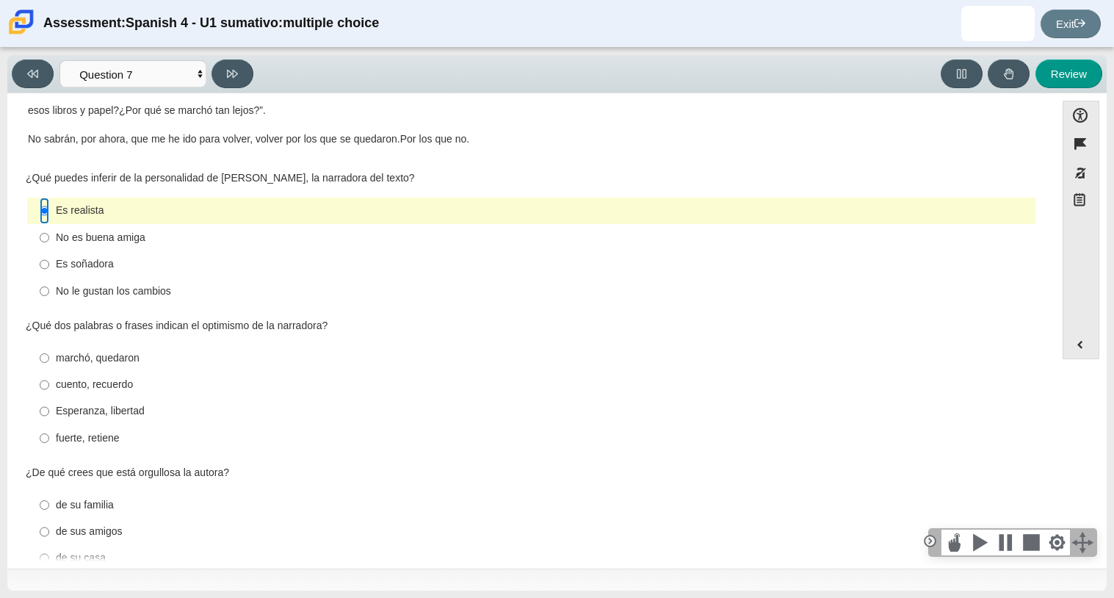
scroll to position [317, 0]
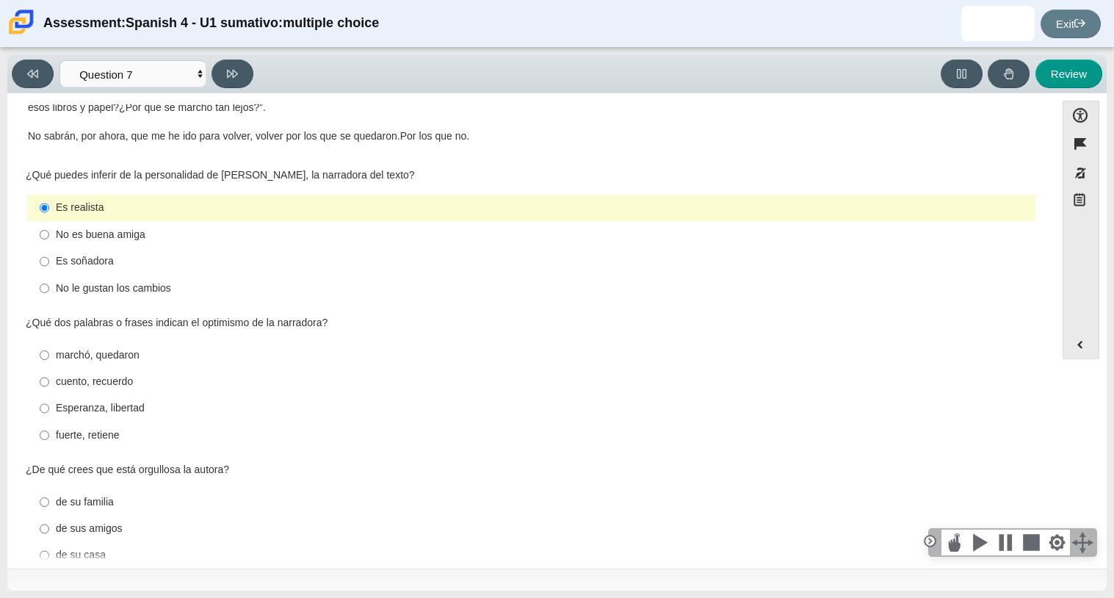
click at [109, 385] on div "cuento, recuerdo" at bounding box center [543, 381] width 974 height 15
click at [49, 385] on input "cuento, recuerdo cuento, recuerdo" at bounding box center [45, 382] width 10 height 26
radio input "true"
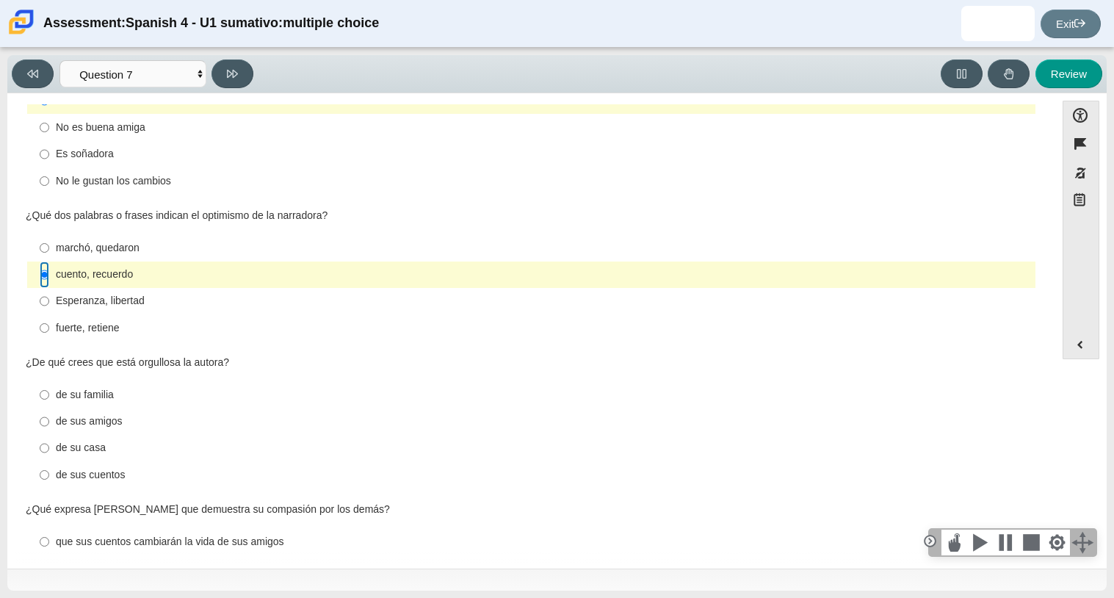
scroll to position [432, 0]
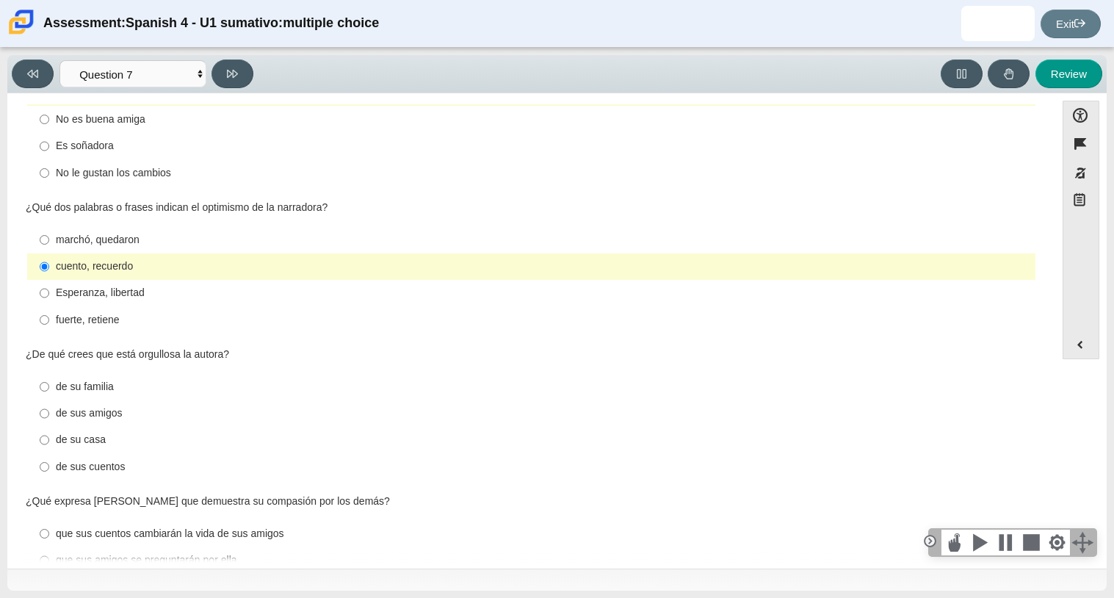
click at [119, 466] on div "de sus cuentos" at bounding box center [543, 467] width 974 height 15
click at [49, 466] on input "de sus cuentos de sus cuentos" at bounding box center [45, 466] width 10 height 26
radio input "true"
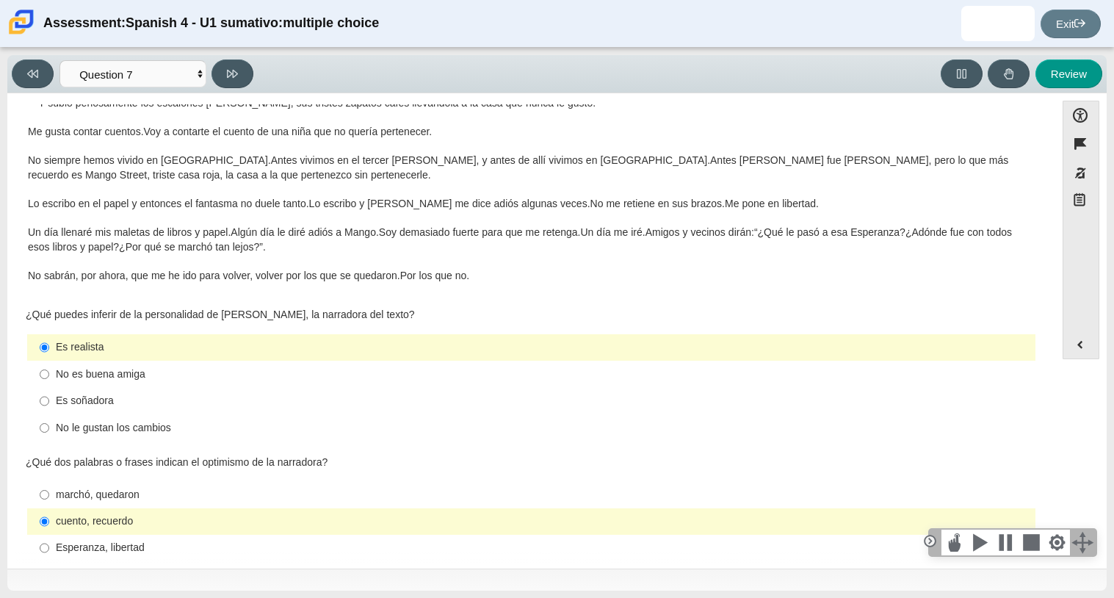
scroll to position [520, 0]
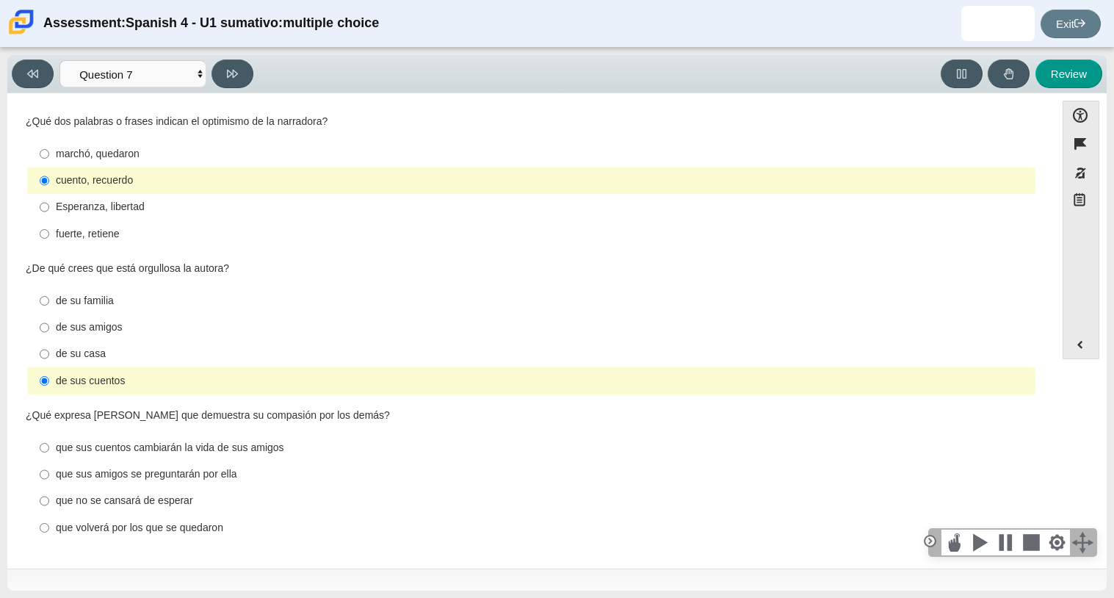
click at [209, 529] on div "que volverá por los que se quedaron" at bounding box center [543, 528] width 974 height 15
click at [49, 529] on input "que volverá por los que se quedaron que volverá por los que se quedaron" at bounding box center [45, 527] width 10 height 26
radio input "true"
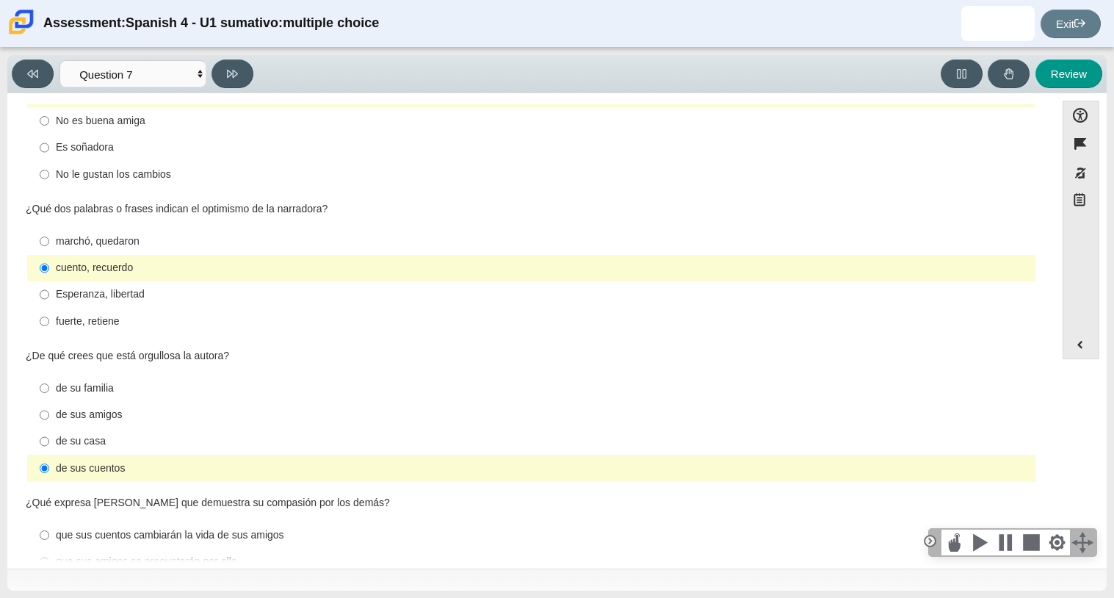
scroll to position [0, 0]
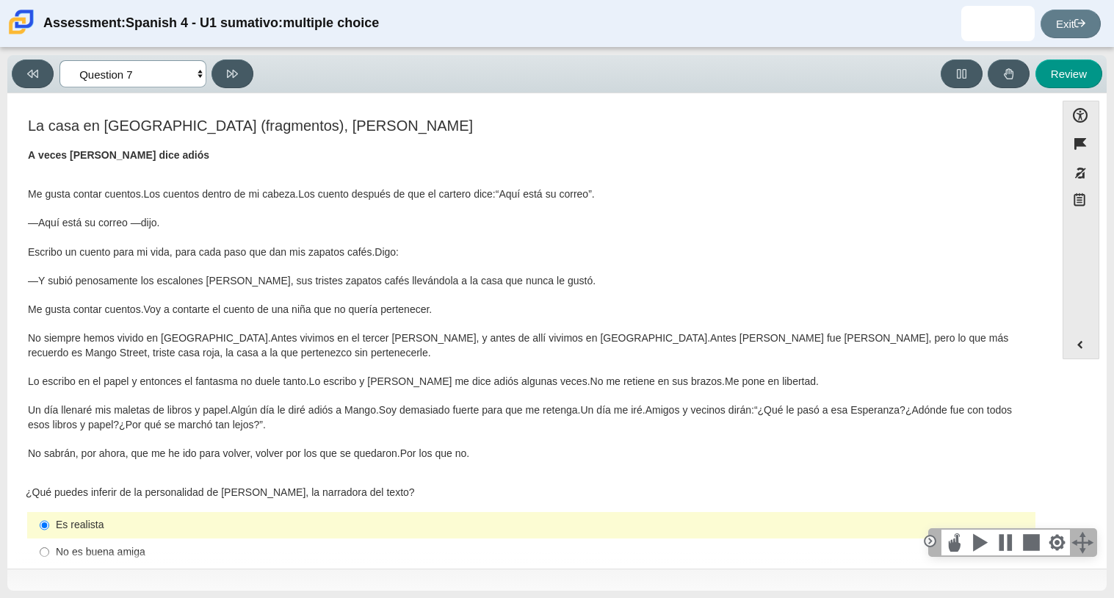
click at [164, 82] on select "Comprensión auditiva Question 1 Question 2 Question 3 Comprensión de lectura Qu…" at bounding box center [132, 73] width 147 height 27
select select "98fe3b59-0d4b-482f-94e6-cc4dee5e60d3"
click at [59, 60] on select "Comprensión auditiva Question 1 Question 2 Question 3 Comprensión de lectura Qu…" at bounding box center [132, 73] width 147 height 27
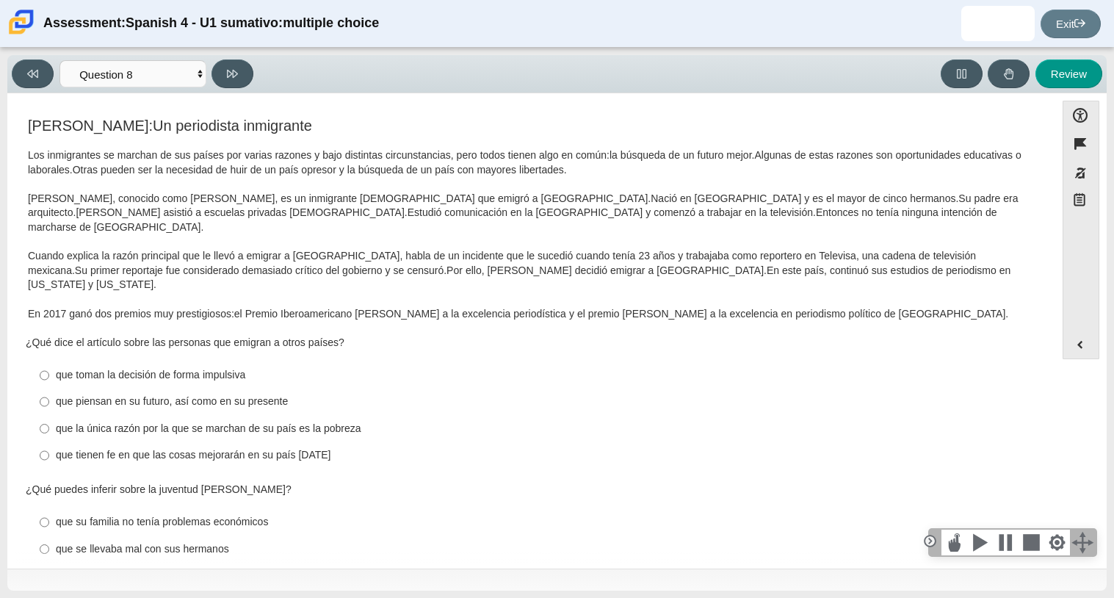
click at [152, 394] on div "que piensan en su futuro, así como en su presente" at bounding box center [543, 401] width 974 height 15
click at [49, 388] on input "que piensan en su futuro, así como en su presente que piensan en su futuro, así…" at bounding box center [45, 401] width 10 height 26
radio input "true"
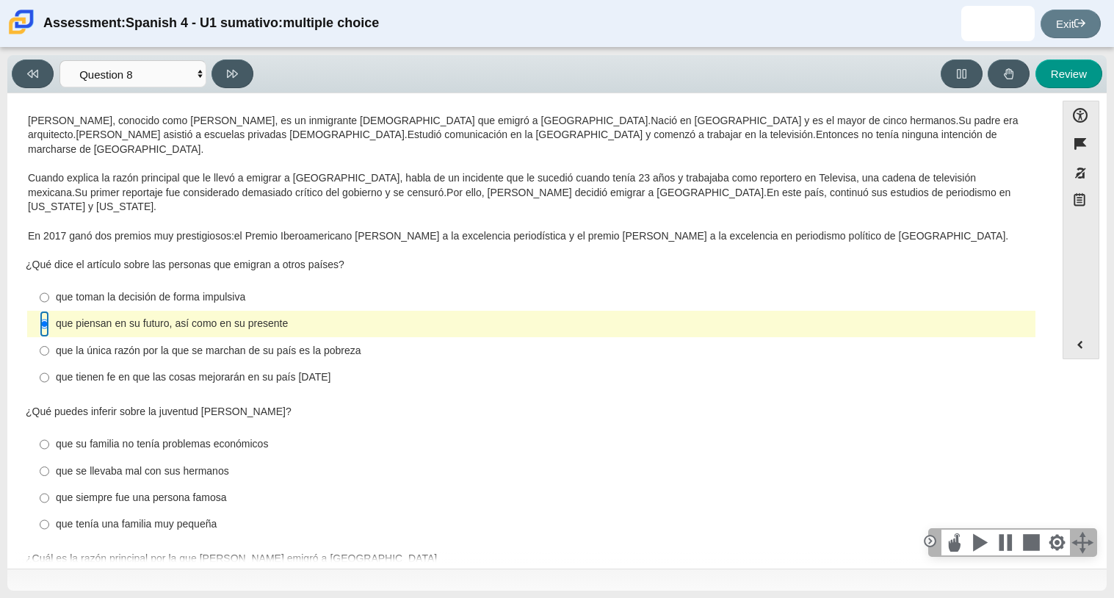
scroll to position [79, 0]
click at [200, 435] on div "que su familia no tenía problemas económicos" at bounding box center [543, 442] width 974 height 15
click at [49, 430] on input "que su familia no tenía problemas económicos que su familia no tenía problemas …" at bounding box center [45, 443] width 10 height 26
radio input "true"
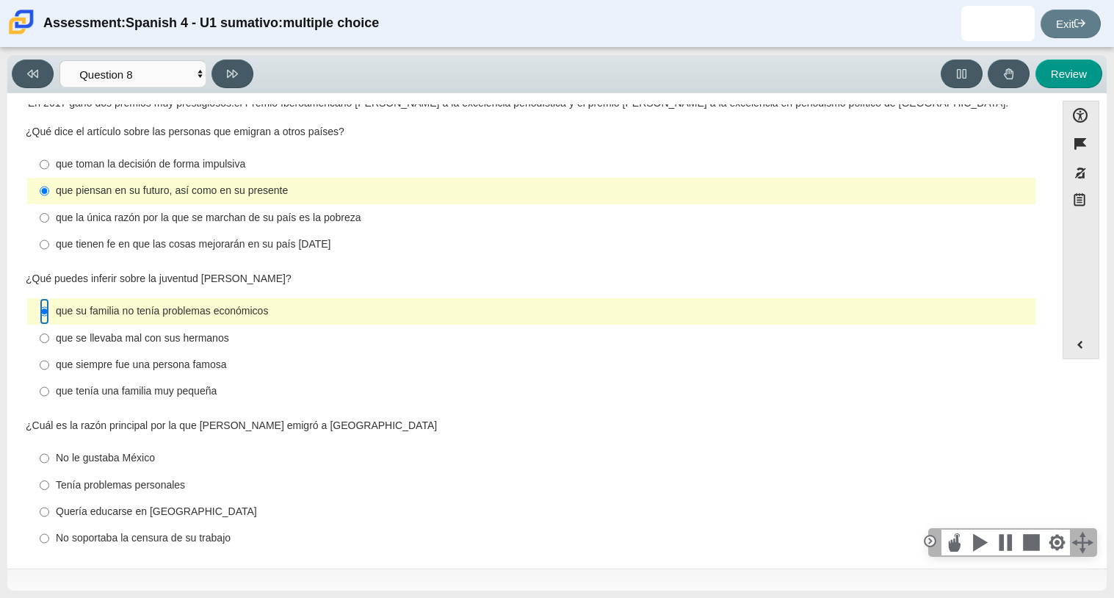
scroll to position [216, 0]
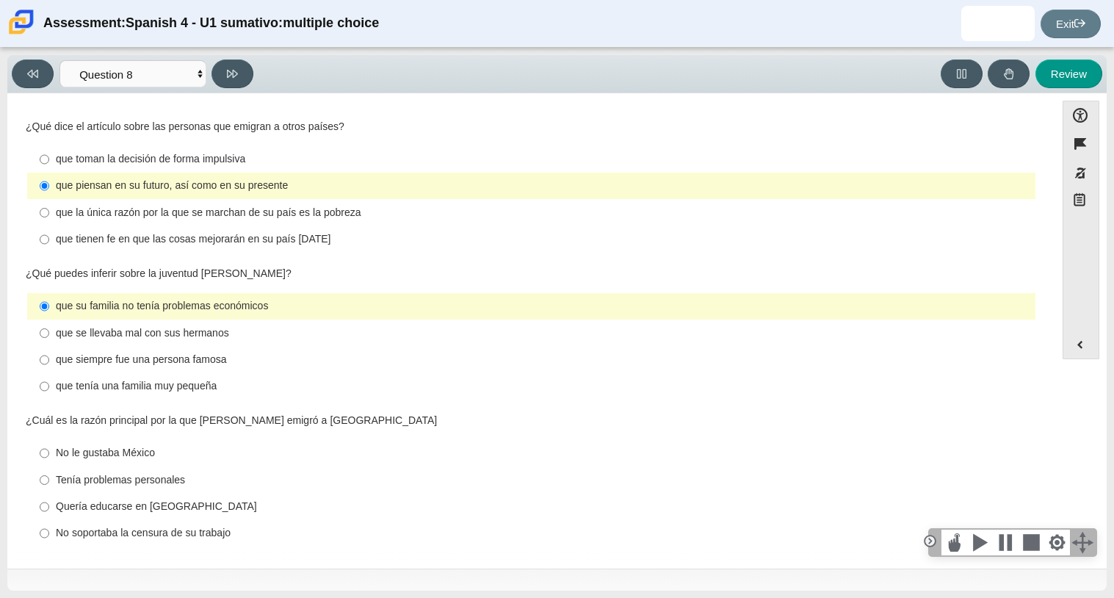
click at [171, 499] on div "Quería educarse en [GEOGRAPHIC_DATA]" at bounding box center [543, 506] width 974 height 15
click at [49, 493] on input "Quería educarse en [GEOGRAPHIC_DATA] Quería educarse en [GEOGRAPHIC_DATA]" at bounding box center [45, 506] width 10 height 26
radio input "true"
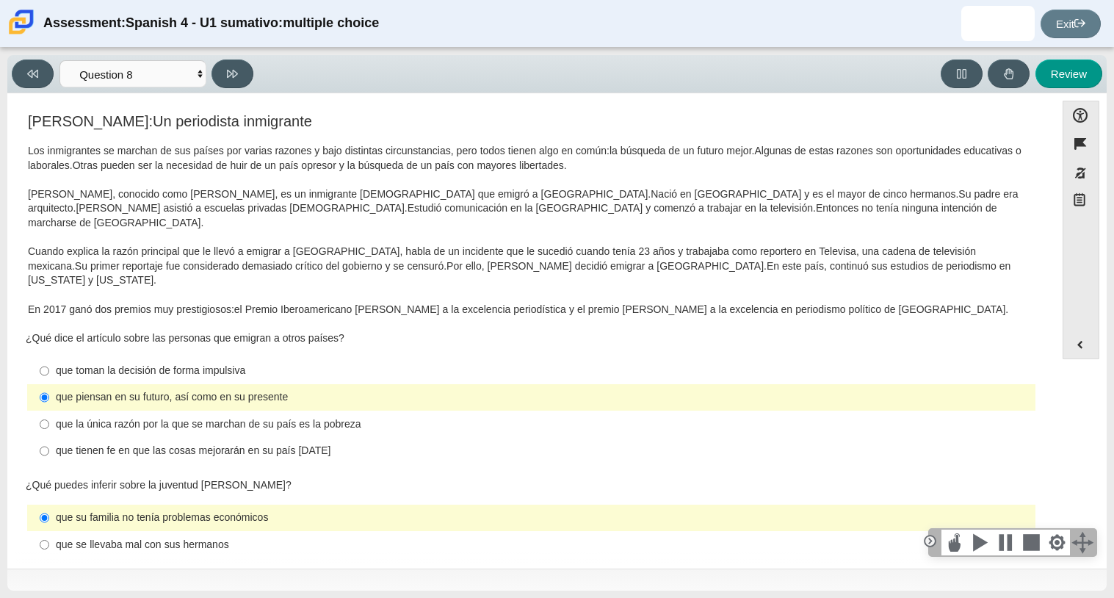
scroll to position [341, 0]
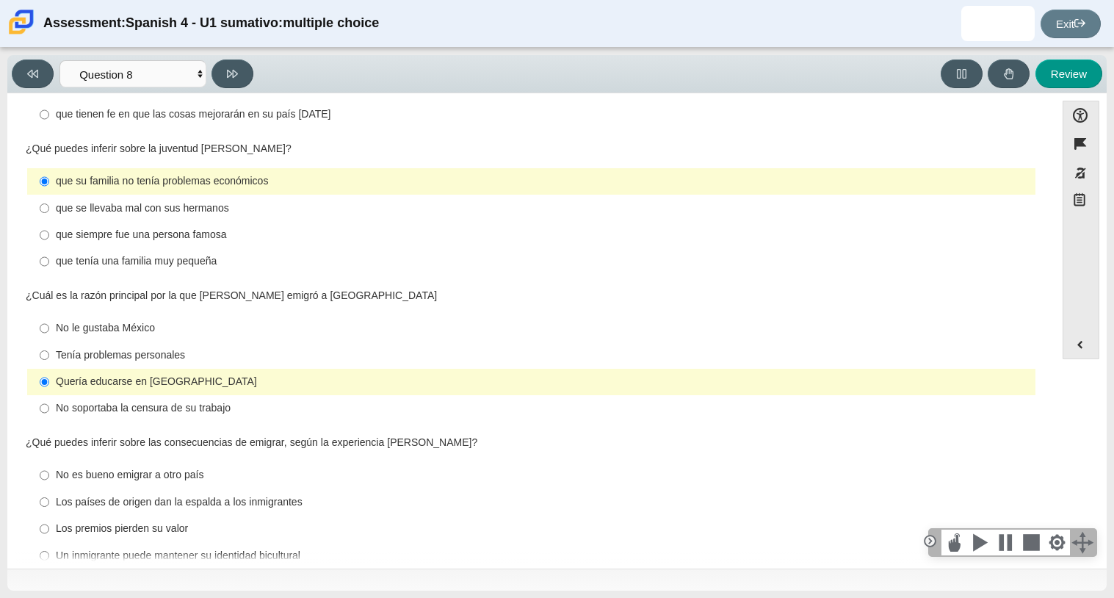
click at [258, 435] on div "¿Qué puedes inferir sobre las consecuencias de emigrar, según la experiencia [P…" at bounding box center [531, 502] width 1011 height 134
click at [248, 495] on div "Los países de origen dan la espalda a los inmigrantes" at bounding box center [543, 502] width 974 height 15
click at [49, 488] on input "Los países de origen dan la espalda a los inmigrantes Los países de origen dan …" at bounding box center [45, 501] width 10 height 26
radio input "true"
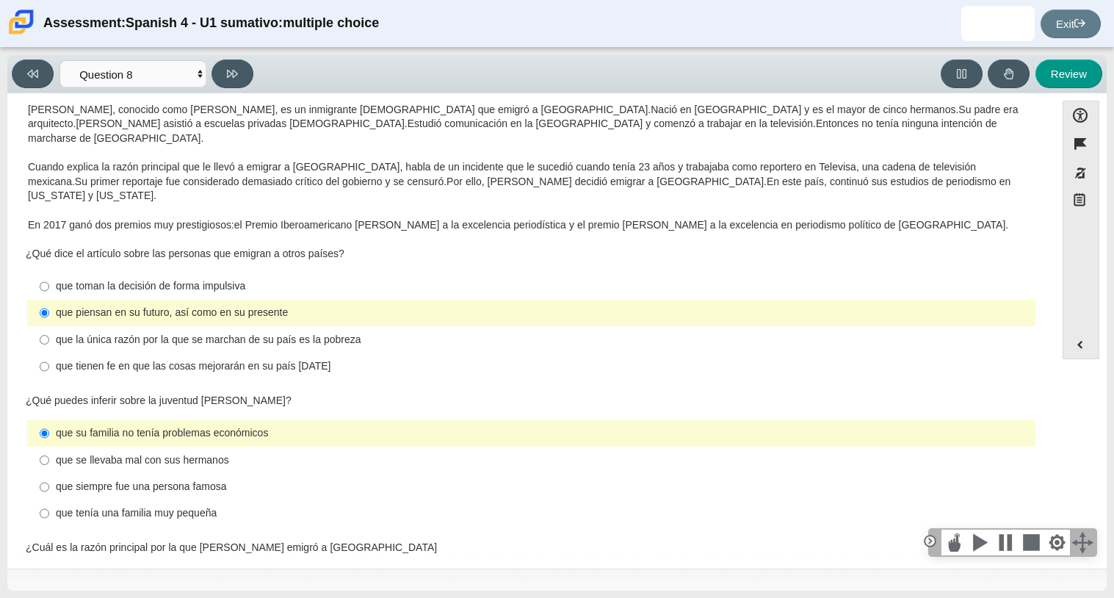
scroll to position [0, 0]
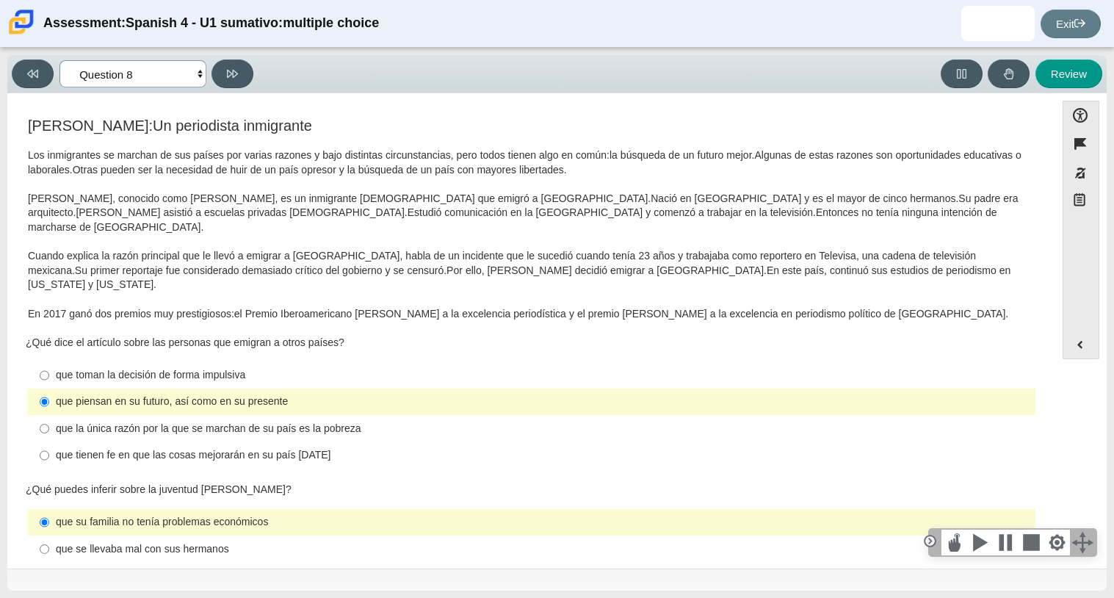
click at [181, 73] on select "Comprensión auditiva Question 1 Question 2 Question 3 Comprensión de lectura Qu…" at bounding box center [132, 73] width 147 height 27
select select "review"
click at [59, 60] on select "Comprensión auditiva Question 1 Question 2 Question 3 Comprensión de lectura Qu…" at bounding box center [132, 73] width 147 height 27
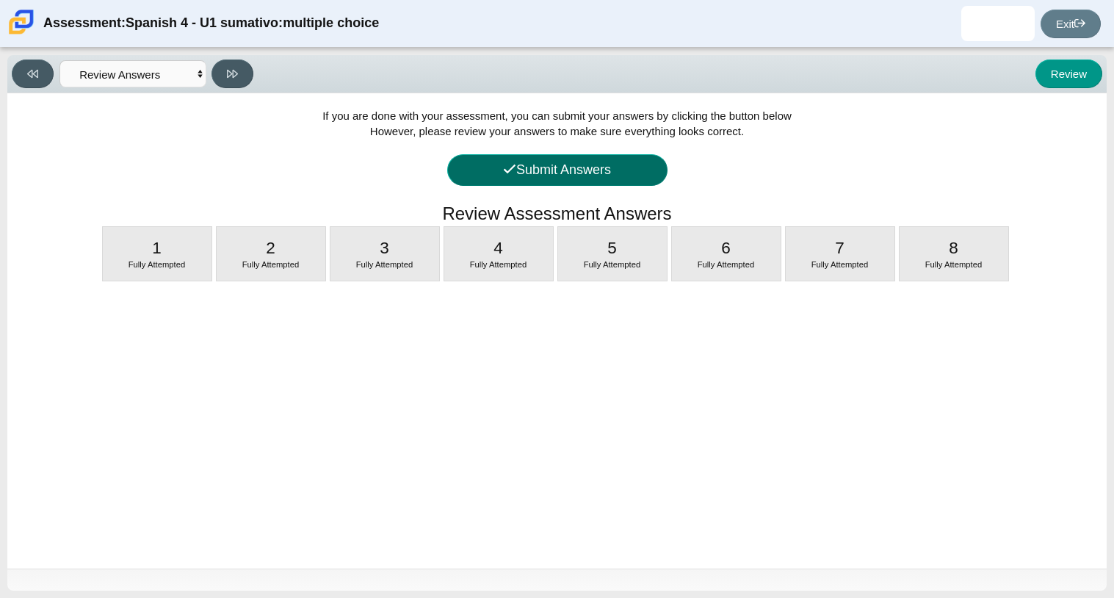
click at [635, 164] on button "Submit Answers" at bounding box center [557, 170] width 220 height 32
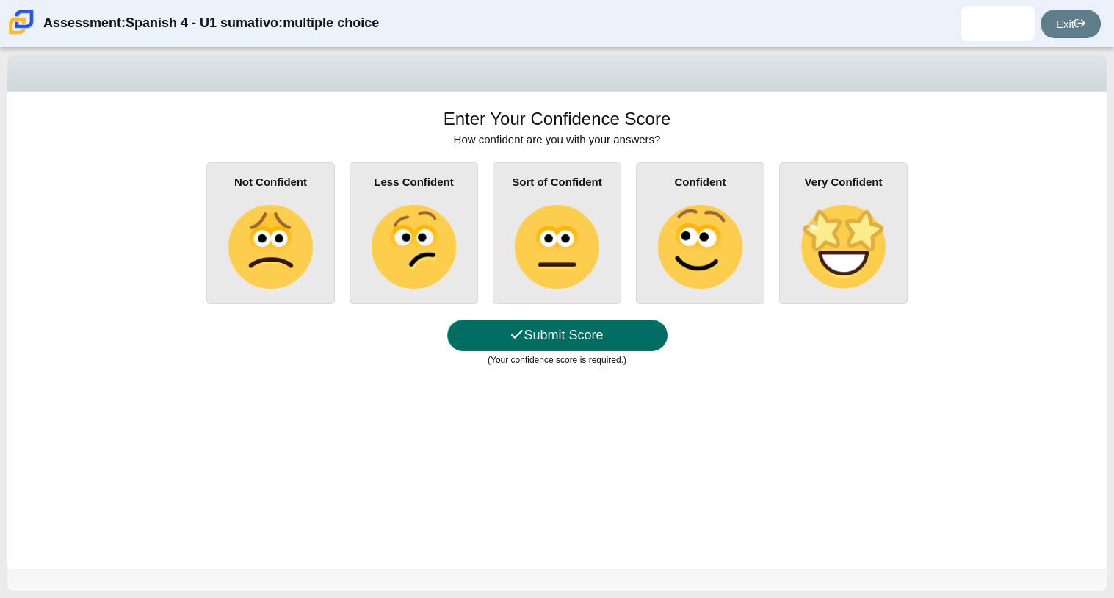
click at [584, 341] on button "Submit Score" at bounding box center [557, 335] width 220 height 32
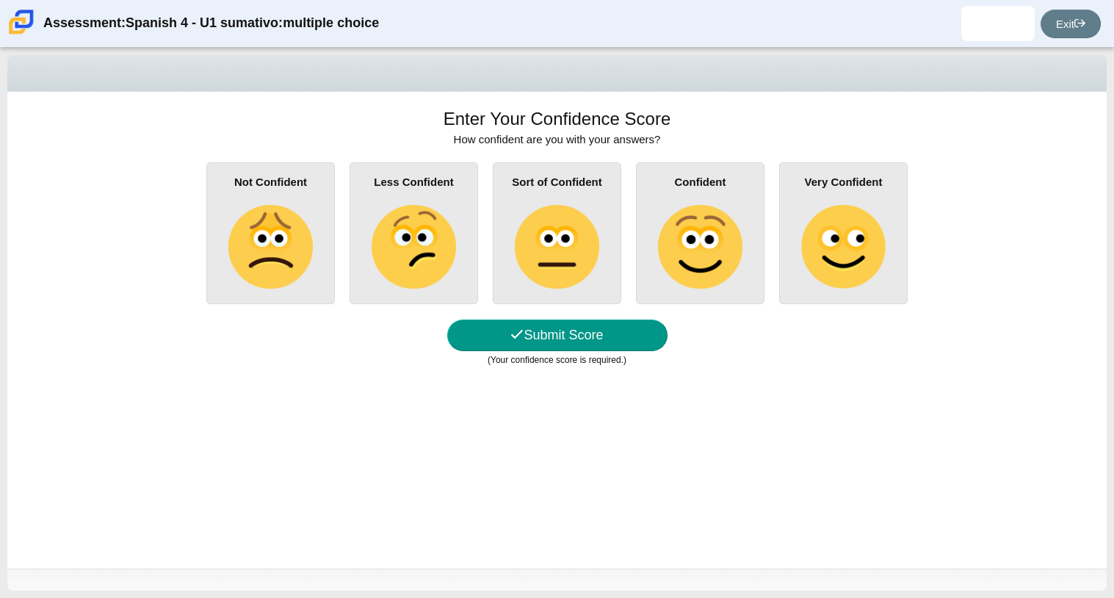
click at [452, 242] on img at bounding box center [414, 247] width 84 height 84
click at [0, 0] on input "Less Confident" at bounding box center [0, 0] width 0 height 0
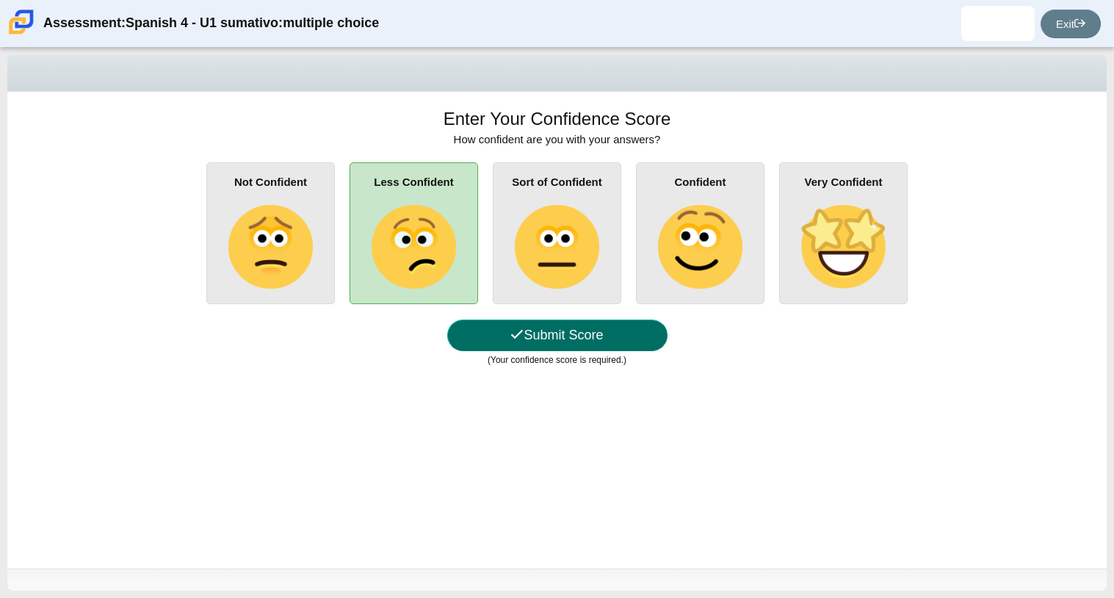
click at [551, 342] on button "Submit Score" at bounding box center [557, 335] width 220 height 32
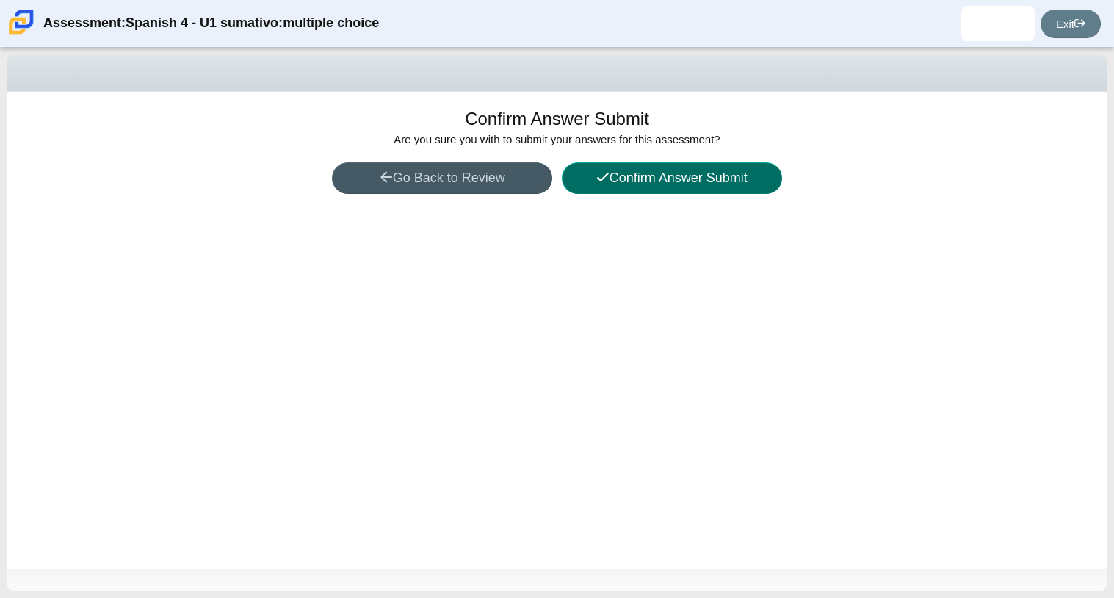
click at [606, 183] on icon at bounding box center [602, 176] width 13 height 13
